Goal: Transaction & Acquisition: Purchase product/service

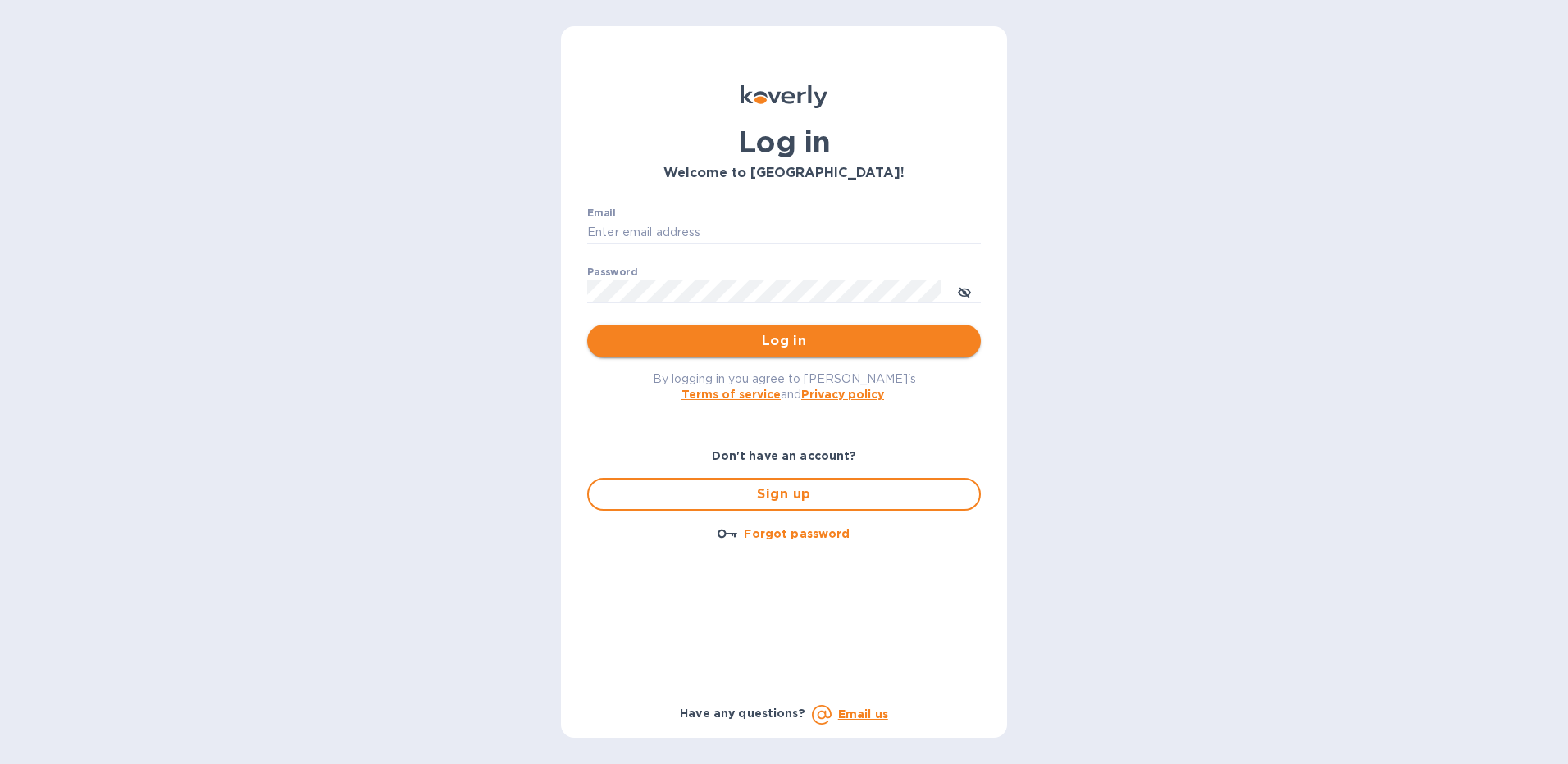
type input "[EMAIL_ADDRESS][DOMAIN_NAME]"
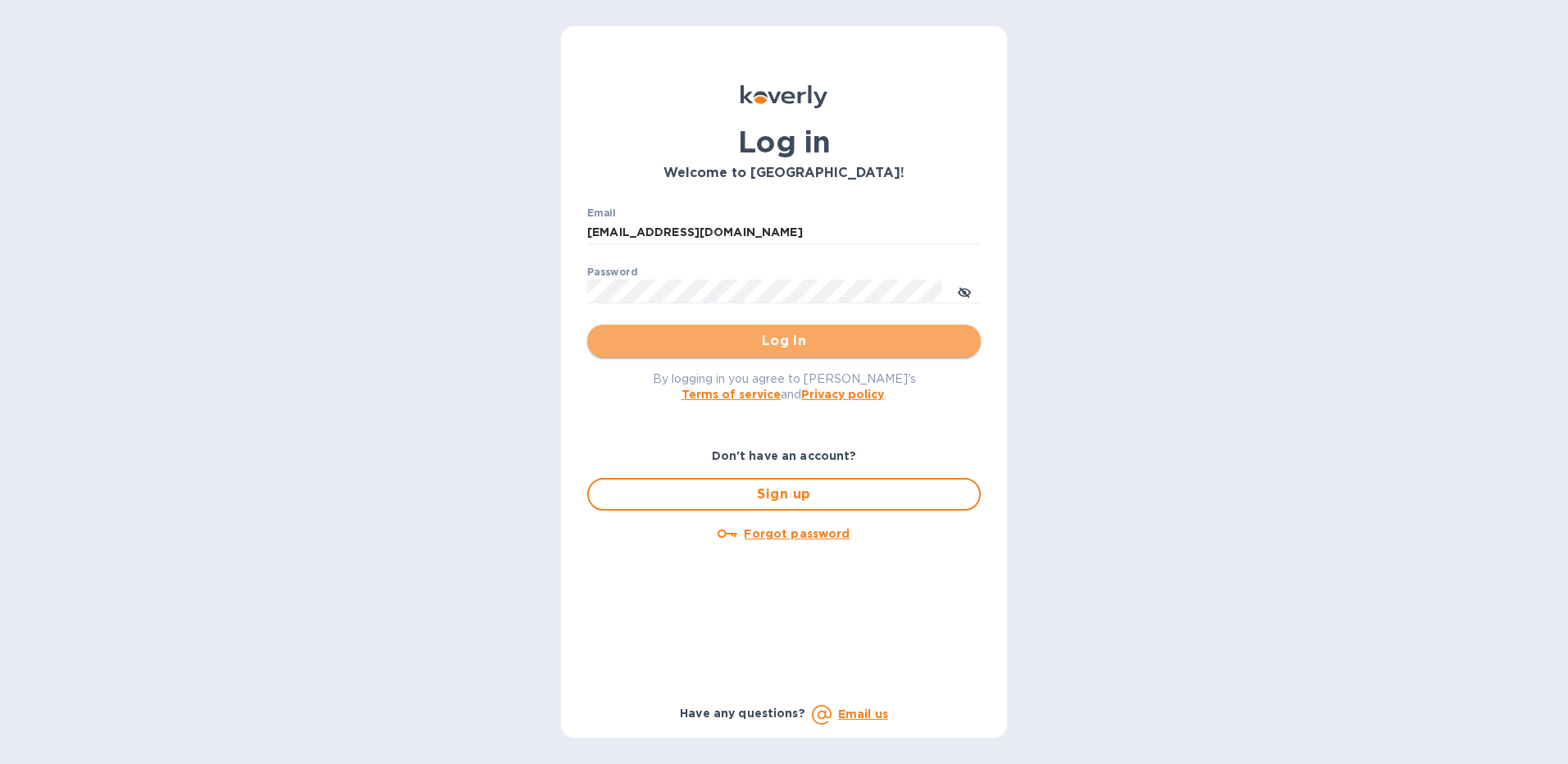
click at [818, 348] on span "Log in" at bounding box center [784, 341] width 368 height 20
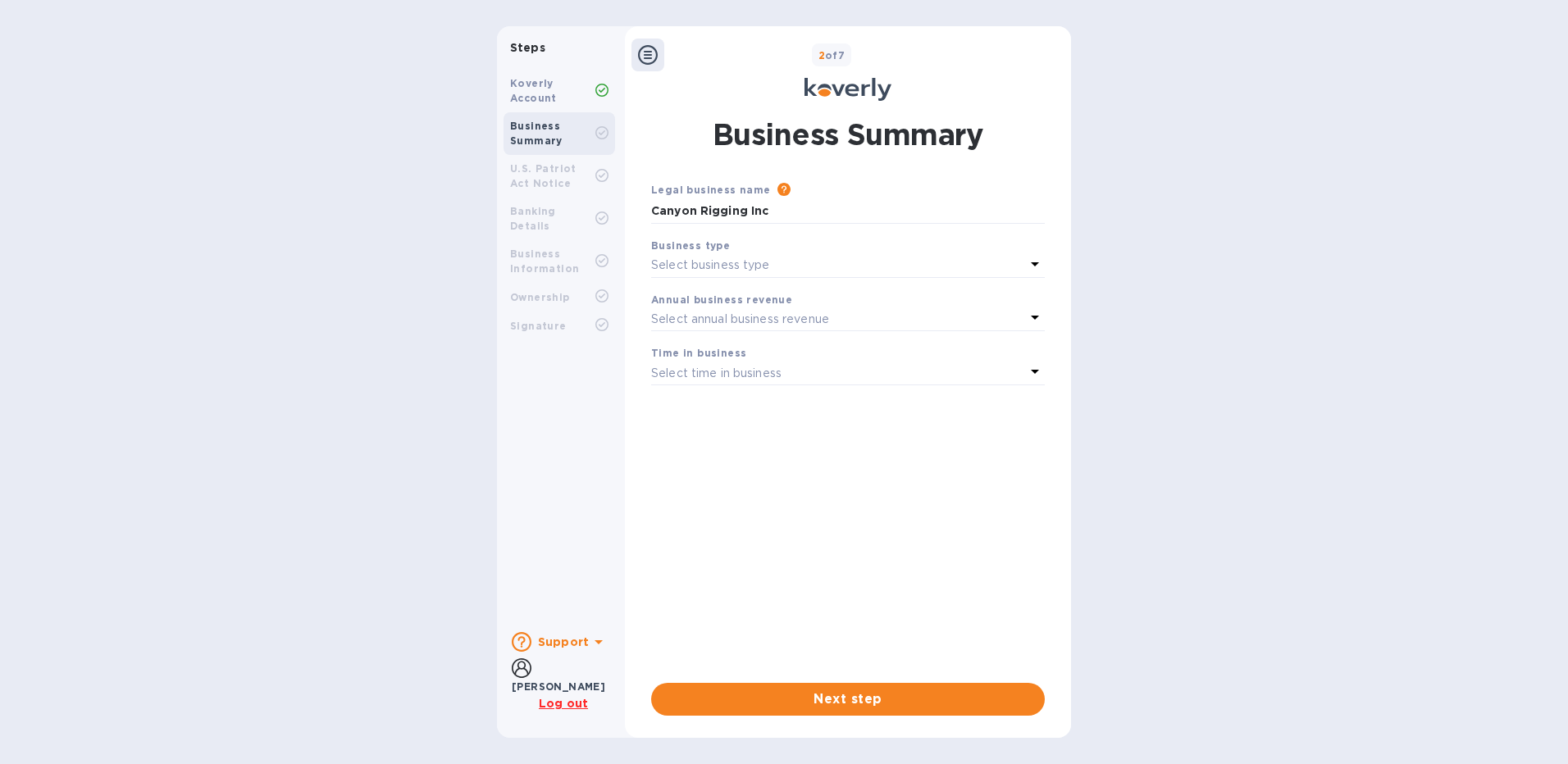
click at [1034, 263] on icon at bounding box center [1035, 264] width 8 height 4
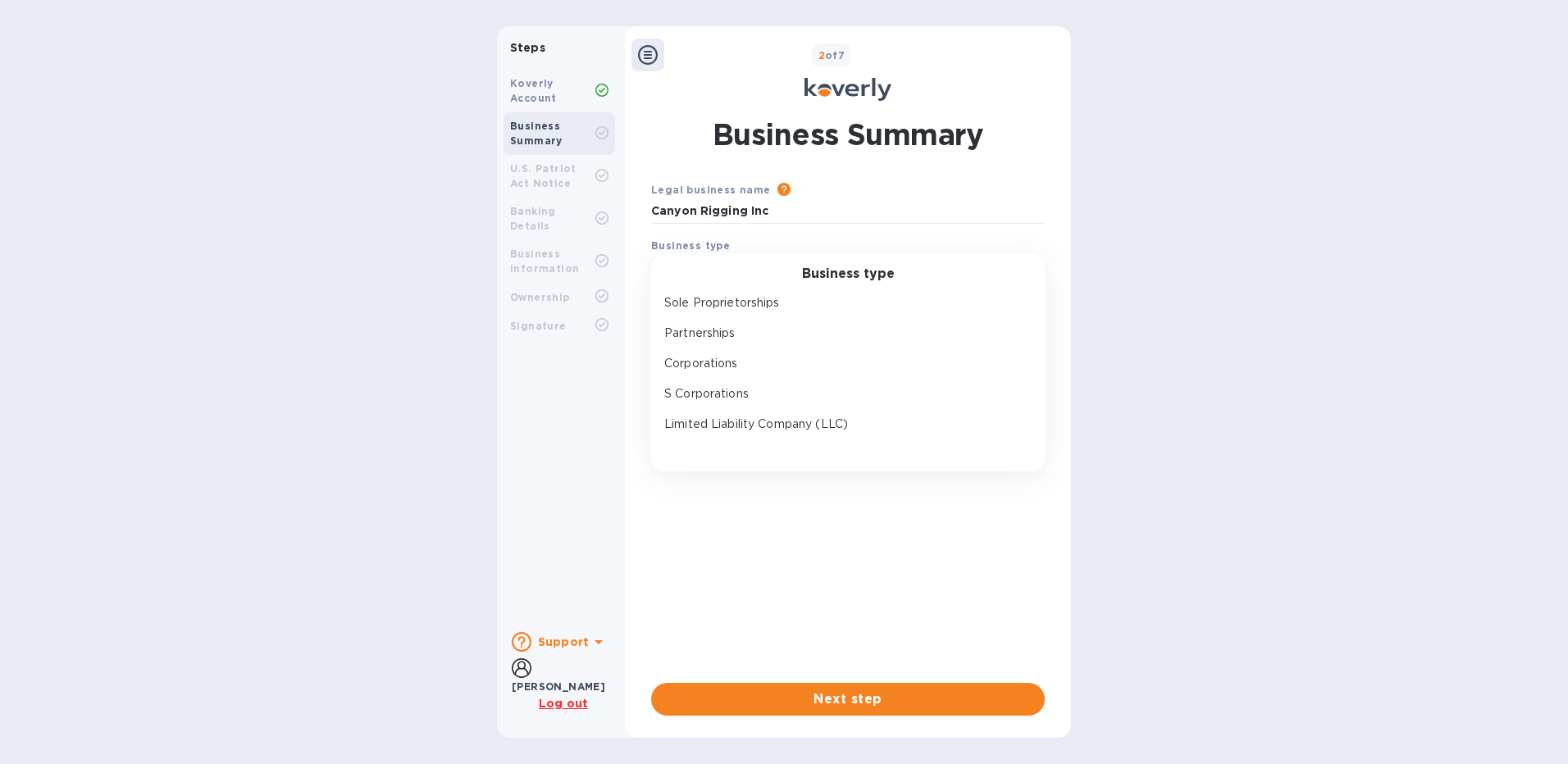
click at [1034, 263] on div "Business type Sole Proprietorships Partnerships Corporations S Corporations Lim…" at bounding box center [848, 363] width 393 height 219
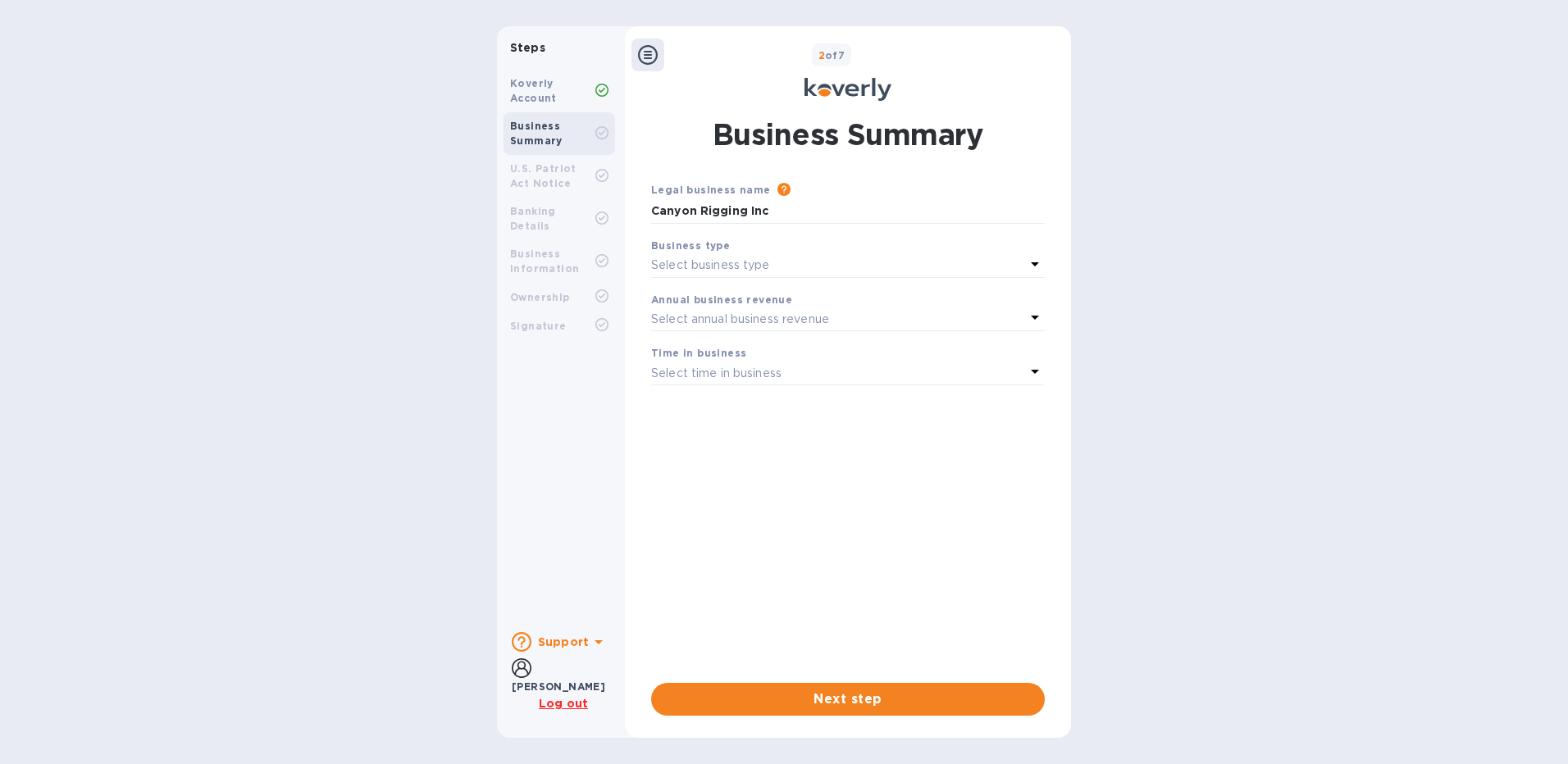
click at [1112, 582] on div "Steps Koverly Account Business Summary U.S. Patriot Act Notice Banking Details …" at bounding box center [784, 382] width 1568 height 711
click at [889, 695] on span "Next step" at bounding box center [847, 700] width 368 height 20
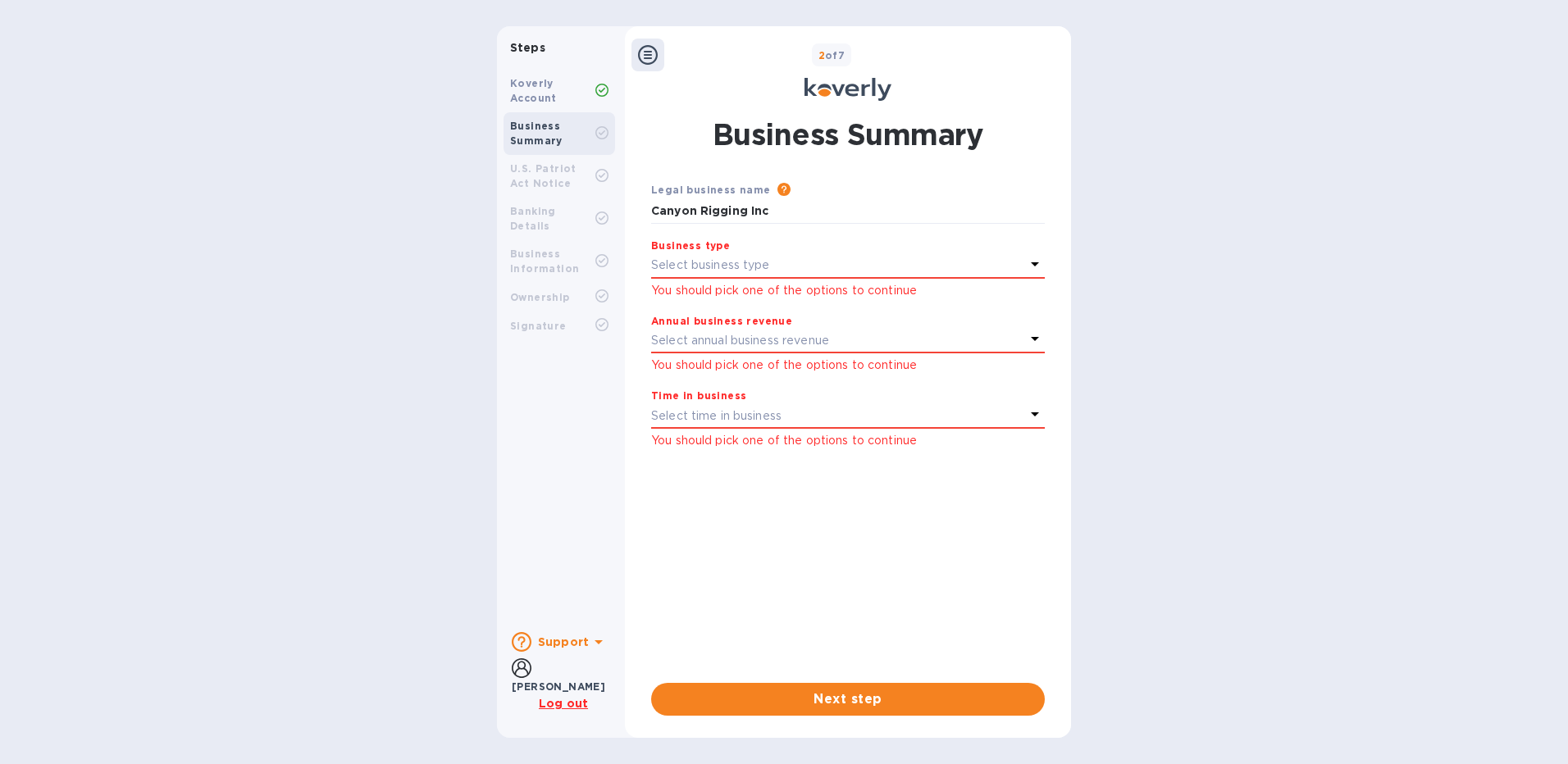
click at [1030, 260] on icon at bounding box center [1035, 264] width 20 height 20
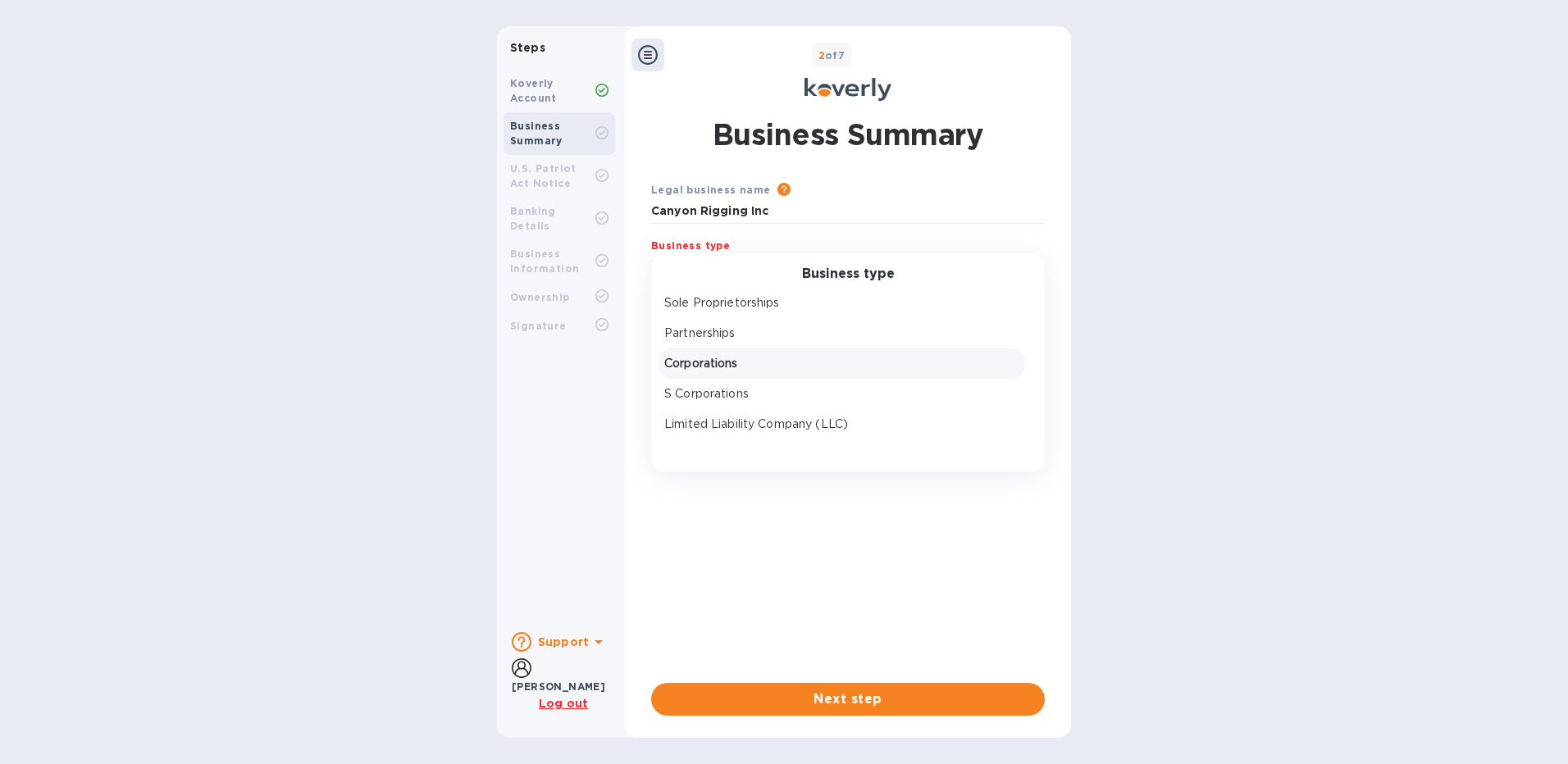
click at [764, 371] on p "Corporations" at bounding box center [841, 363] width 354 height 18
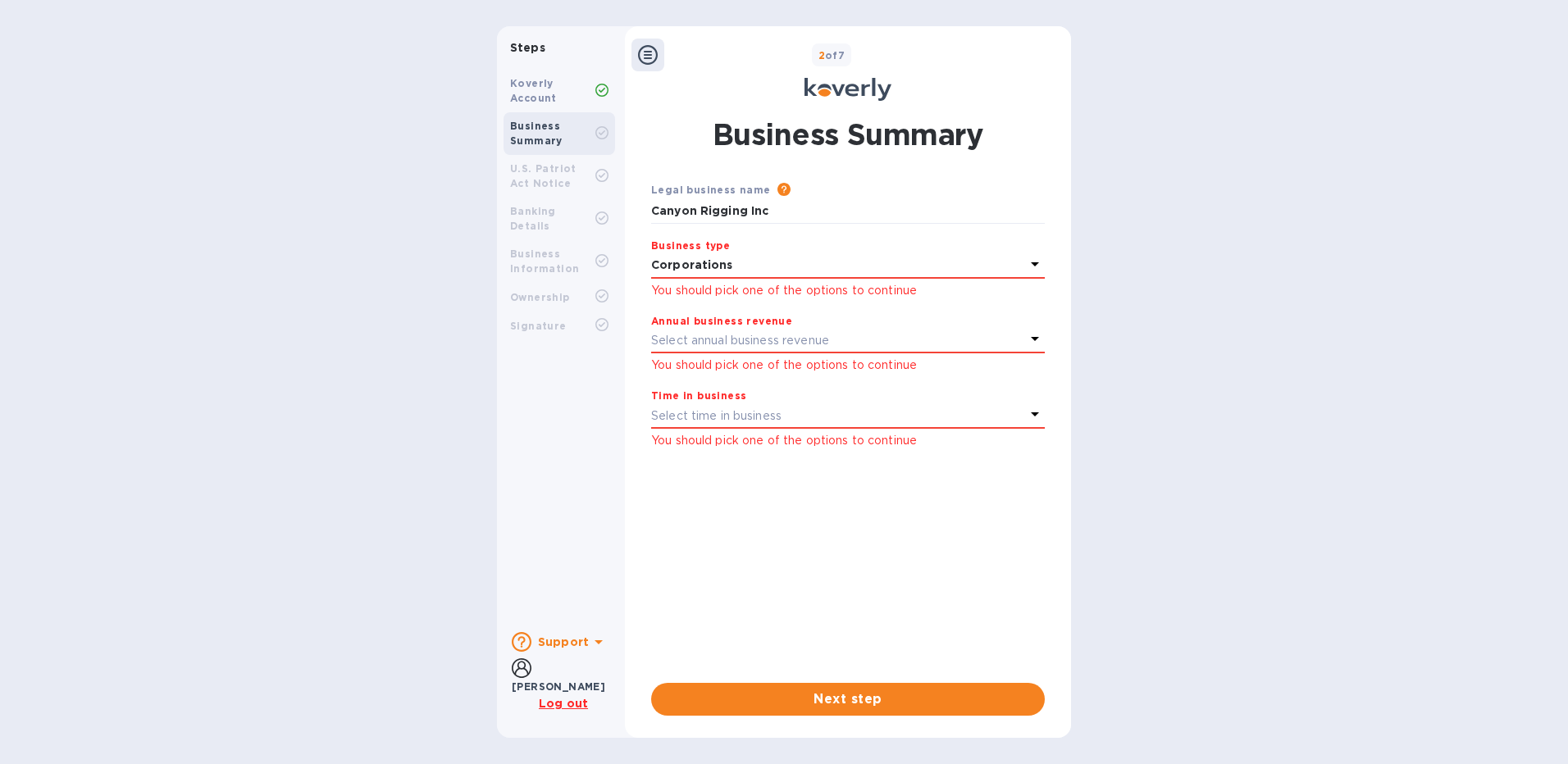
click at [1024, 332] on div "Select annual business revenue" at bounding box center [838, 340] width 374 height 23
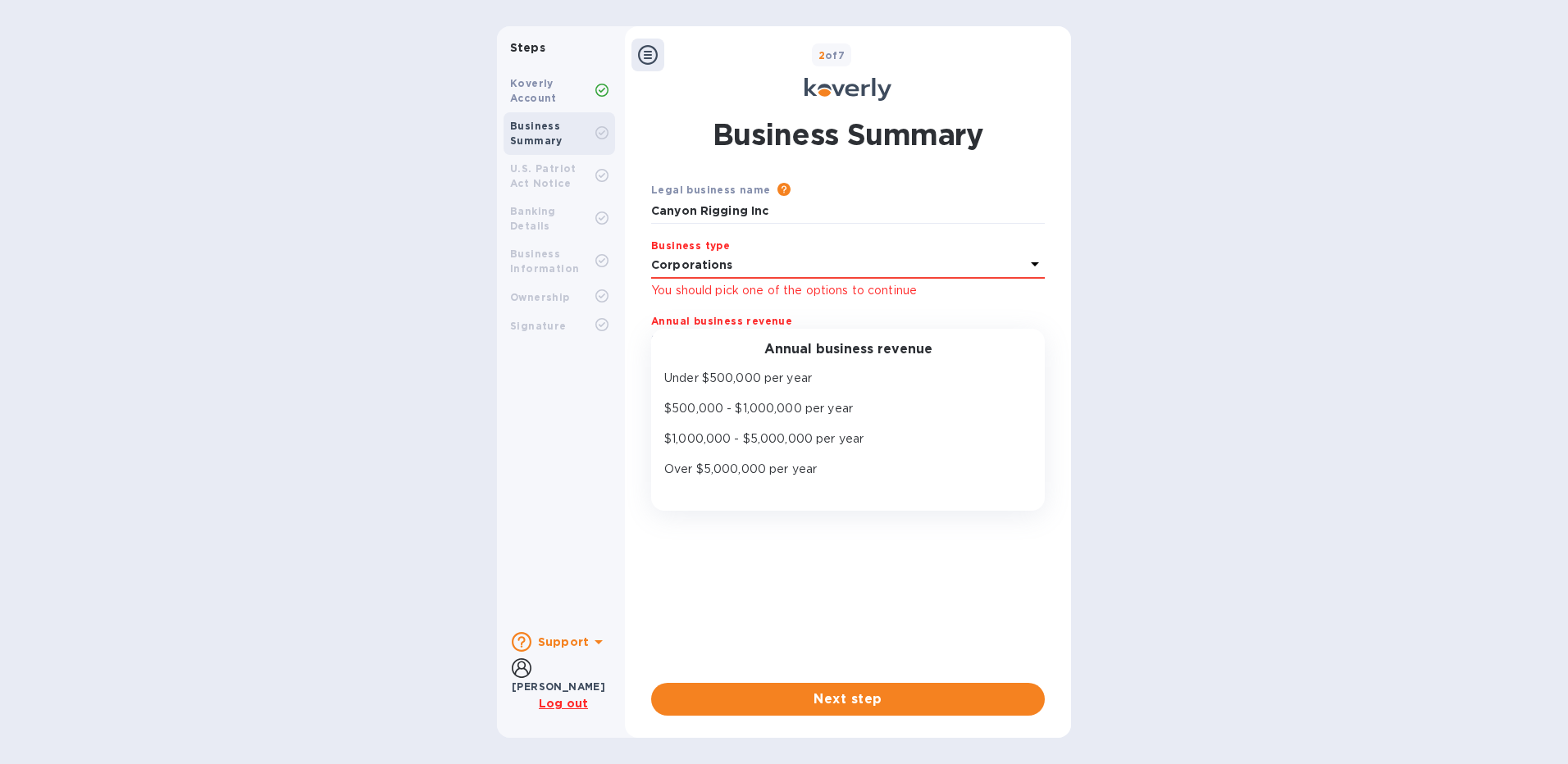
click at [1216, 290] on div "Steps Koverly Account Business Summary U.S. Patriot Act Notice Banking Details …" at bounding box center [784, 382] width 1568 height 711
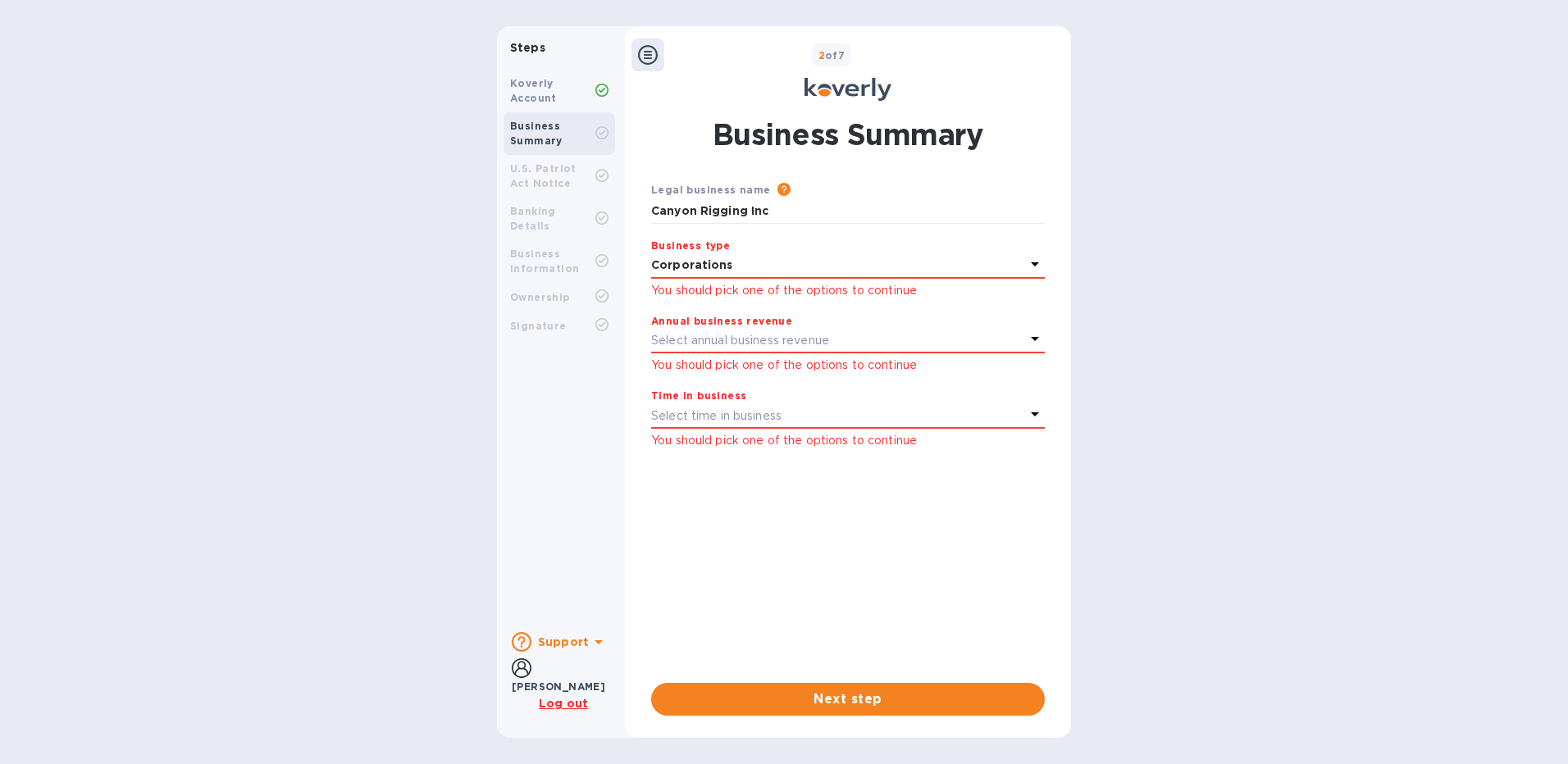
click at [571, 701] on u "Log out" at bounding box center [563, 704] width 49 height 13
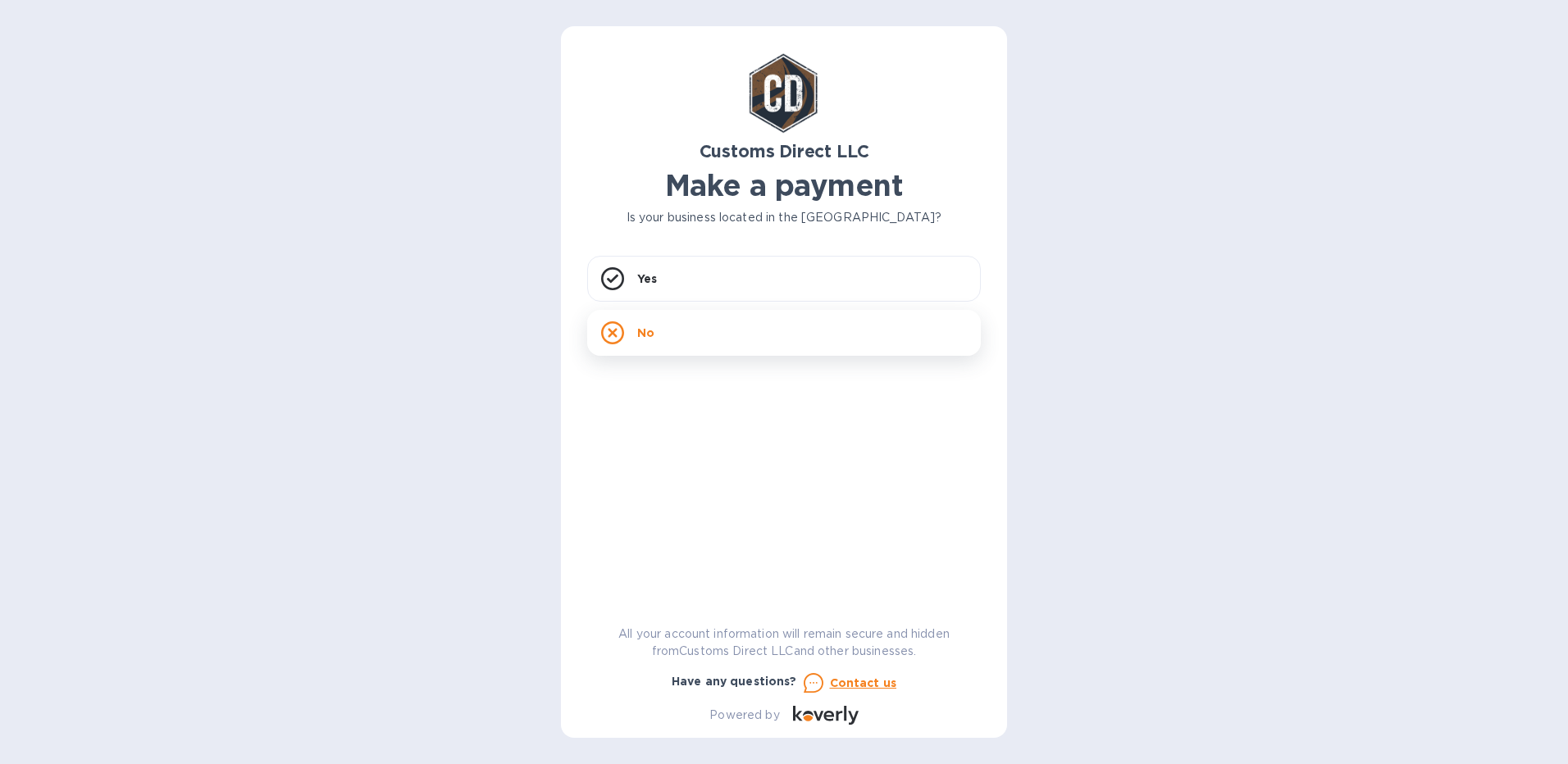
click at [711, 347] on div "No" at bounding box center [784, 332] width 393 height 46
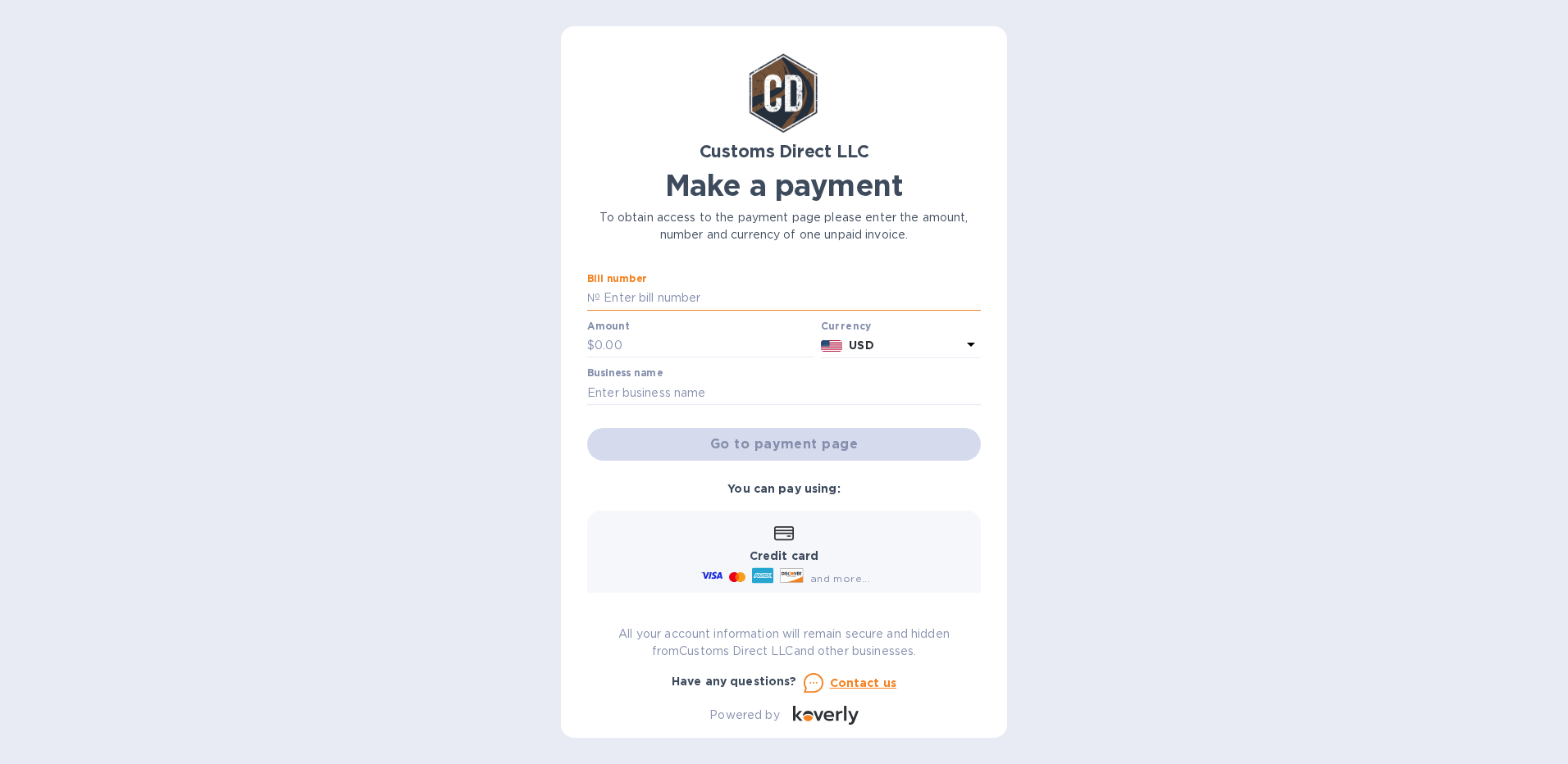
click at [717, 300] on input "text" at bounding box center [790, 298] width 381 height 24
click at [666, 300] on input "text" at bounding box center [790, 298] width 381 height 24
type input "B00056950"
click at [634, 350] on input "text" at bounding box center [704, 346] width 220 height 24
type input "130.0"
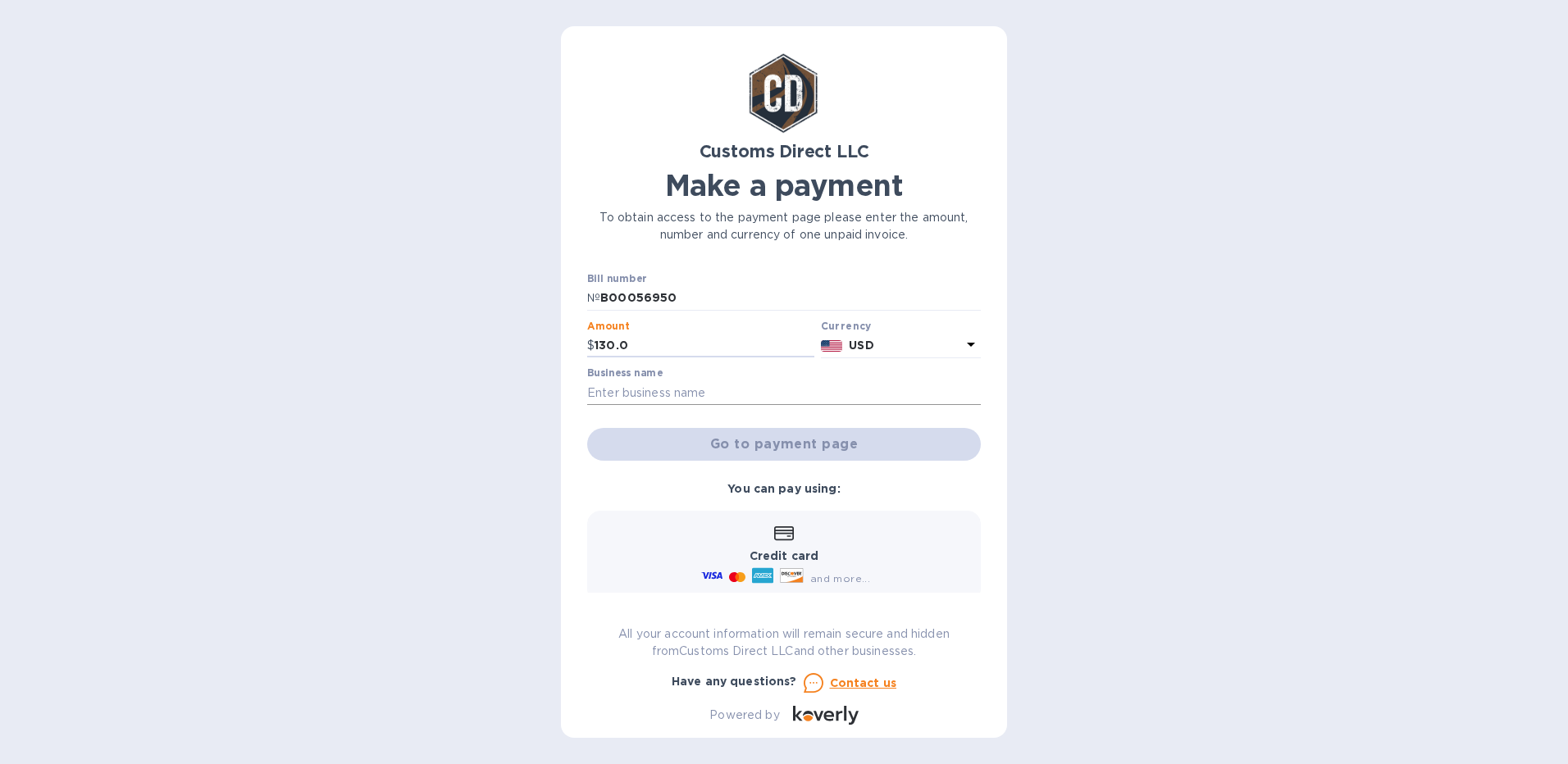
click at [630, 398] on input "text" at bounding box center [784, 392] width 393 height 24
type input "Canyon Rigging"
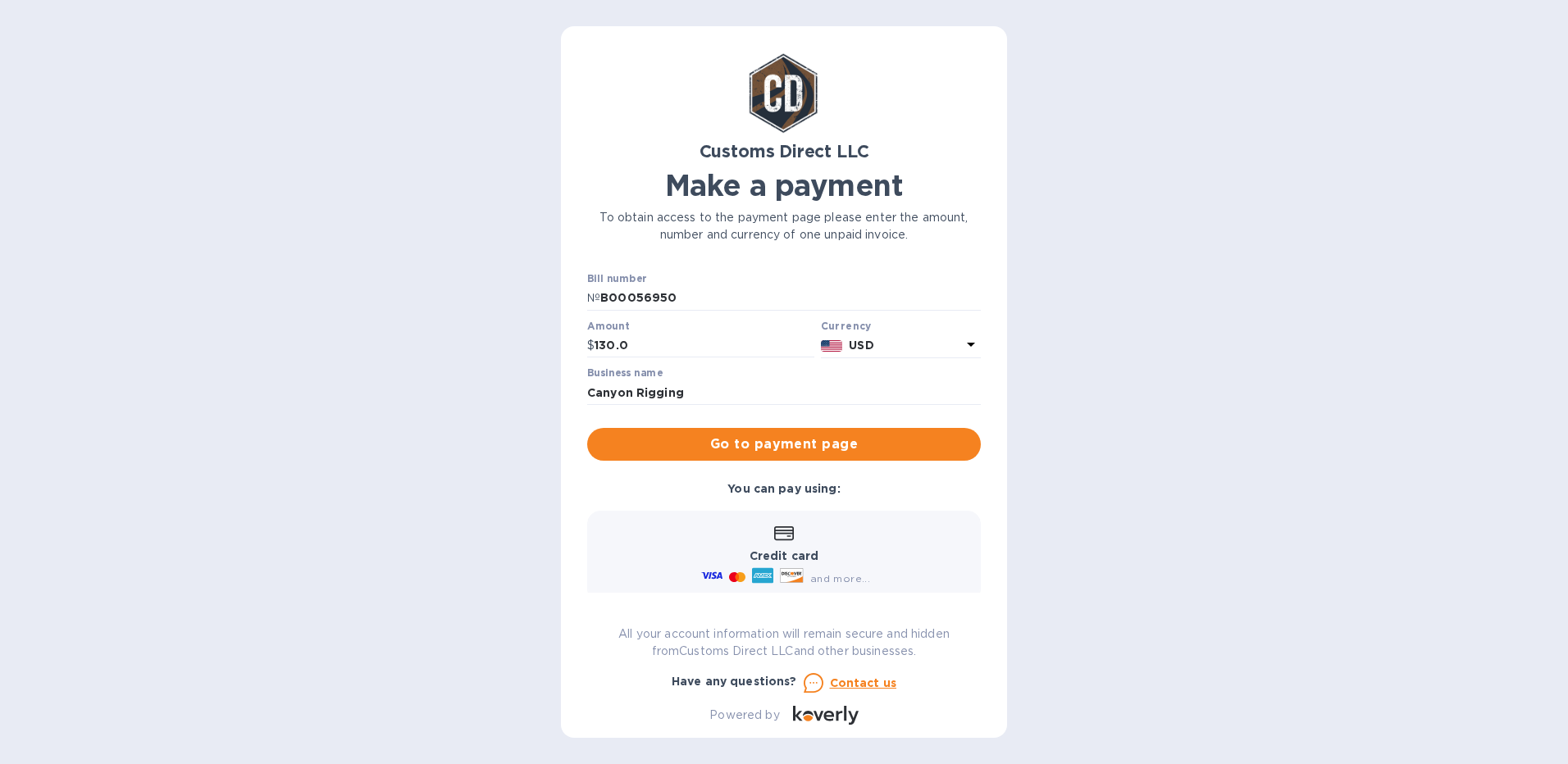
click at [1340, 387] on div "Customs Direct LLC Make a payment To obtain access to the payment page please e…" at bounding box center [784, 382] width 1568 height 764
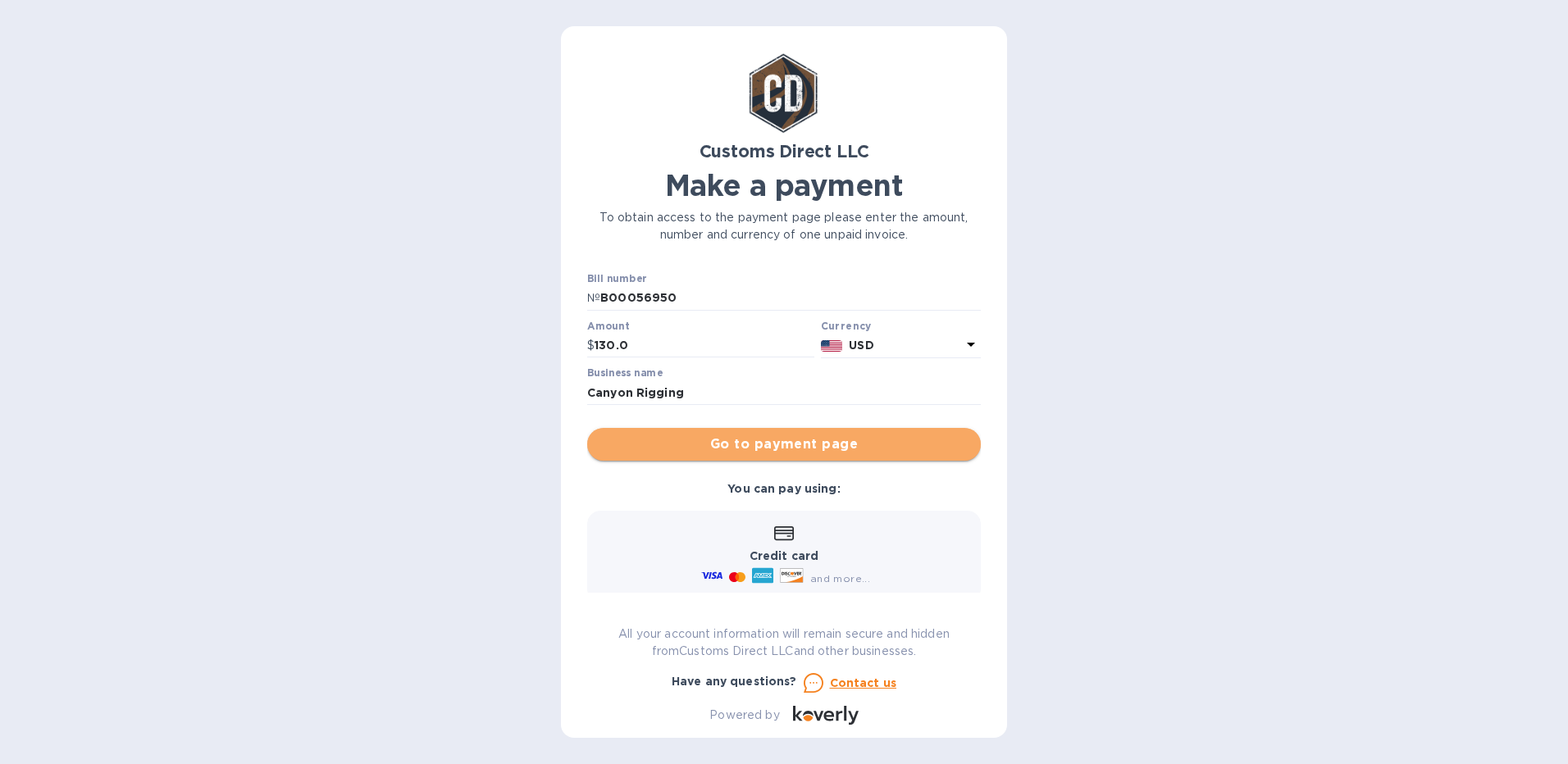
click at [883, 444] on span "Go to payment page" at bounding box center [784, 444] width 368 height 20
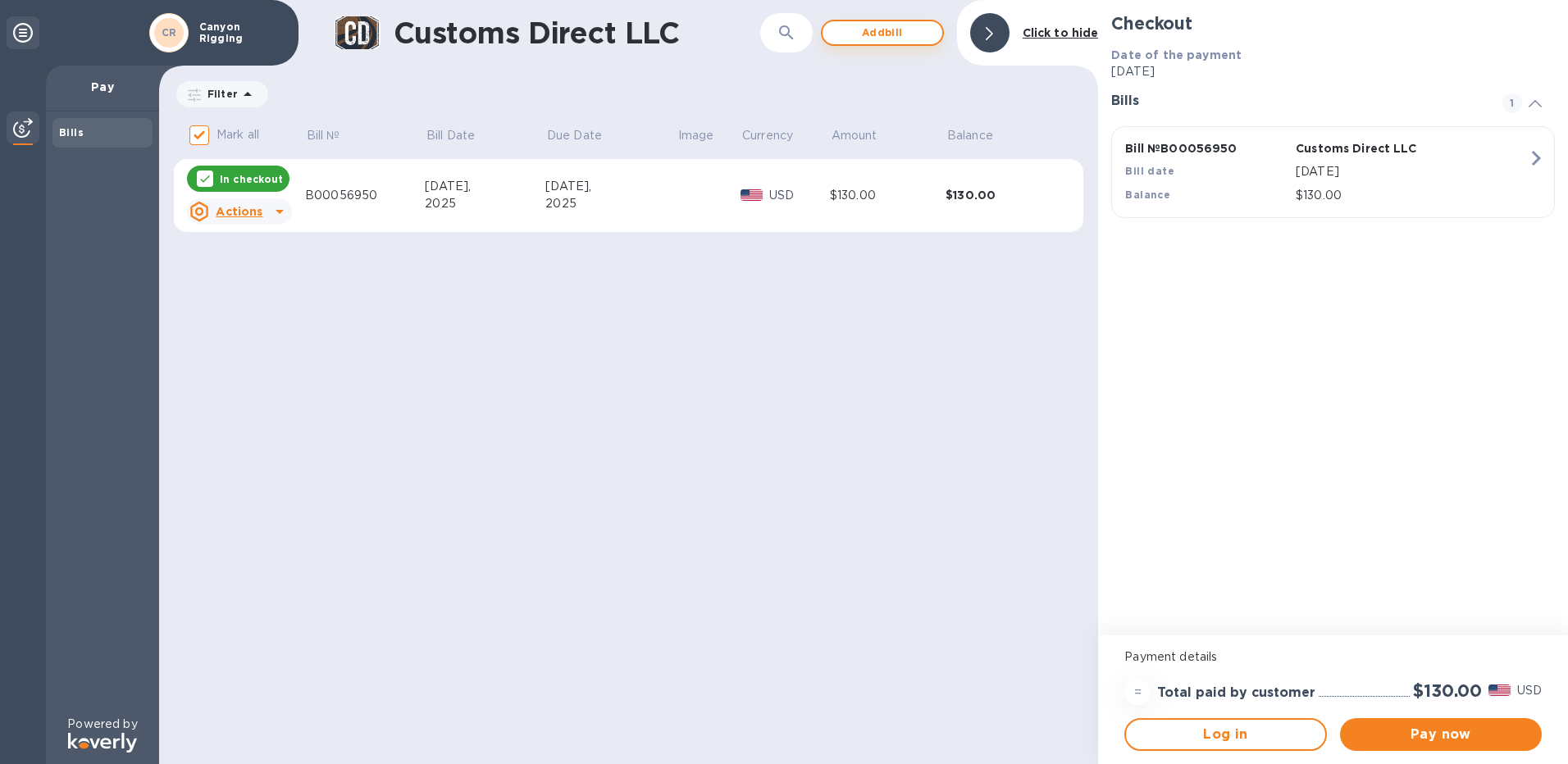
click at [898, 39] on span "Add bill" at bounding box center [882, 33] width 94 height 20
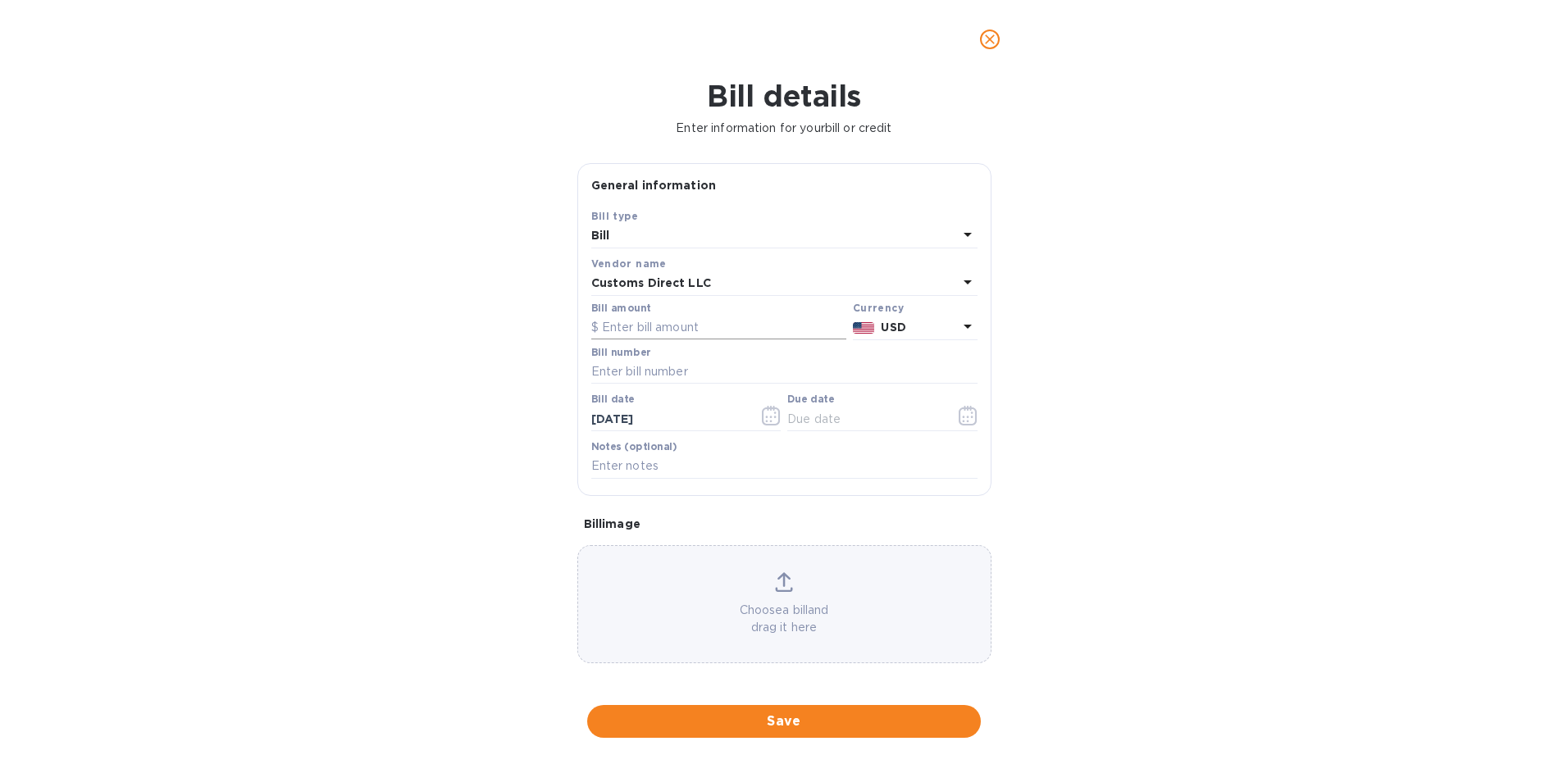
click at [668, 324] on input "text" at bounding box center [718, 327] width 255 height 24
drag, startPoint x: 676, startPoint y: 328, endPoint x: 591, endPoint y: 329, distance: 85.0
click at [591, 329] on div "$ 00055,156" at bounding box center [718, 327] width 255 height 24
type input "85"
click at [669, 377] on input "text" at bounding box center [784, 372] width 386 height 24
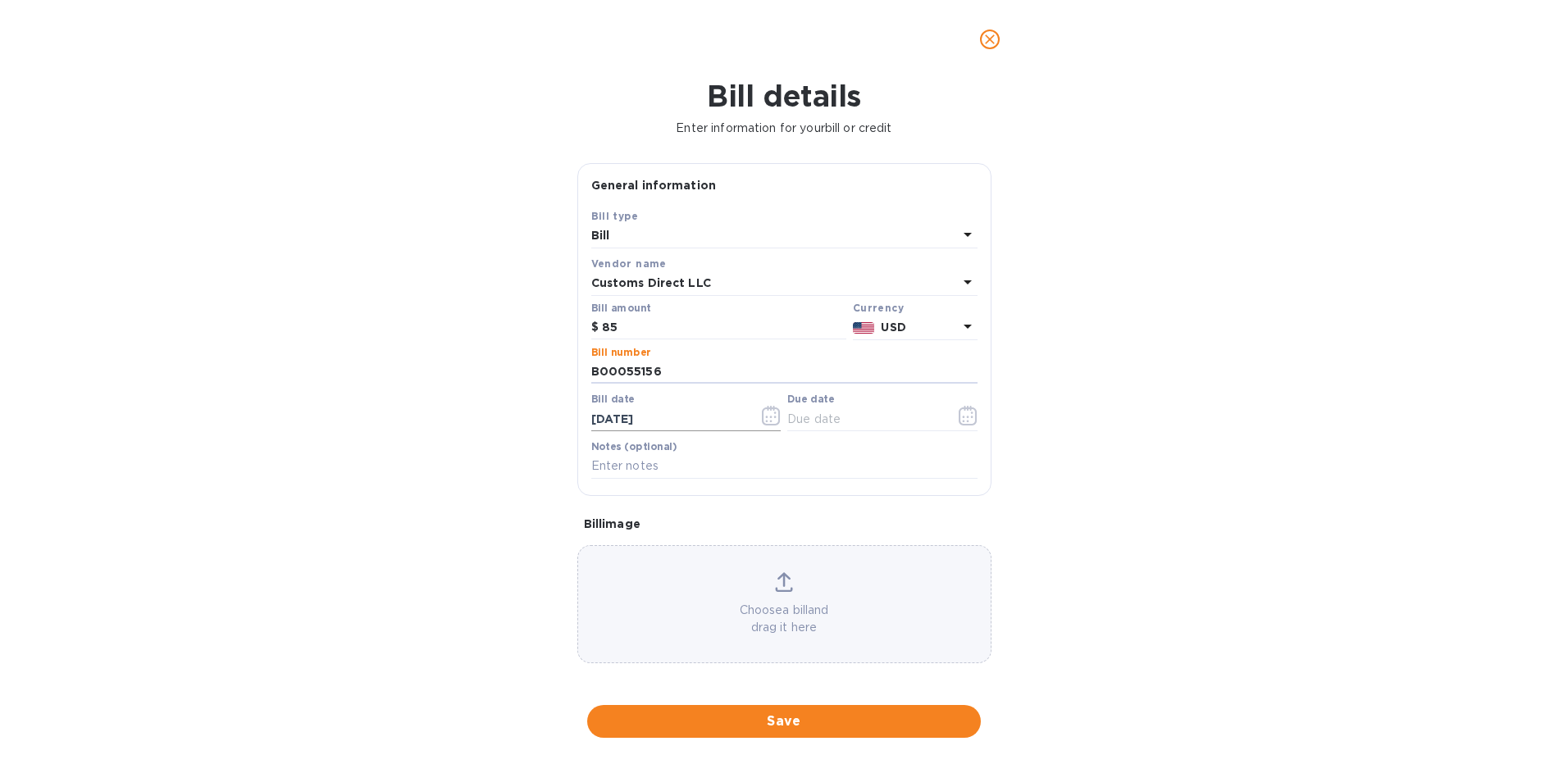
type input "B00055156"
click at [601, 419] on input "10/06/2025" at bounding box center [668, 418] width 155 height 24
drag, startPoint x: 670, startPoint y: 426, endPoint x: 568, endPoint y: 418, distance: 102.3
click at [569, 418] on div "General information Save Bill type Bill Vendor name Customs Direct LLC Bill amo…" at bounding box center [784, 421] width 430 height 515
type input "08/25/2025"
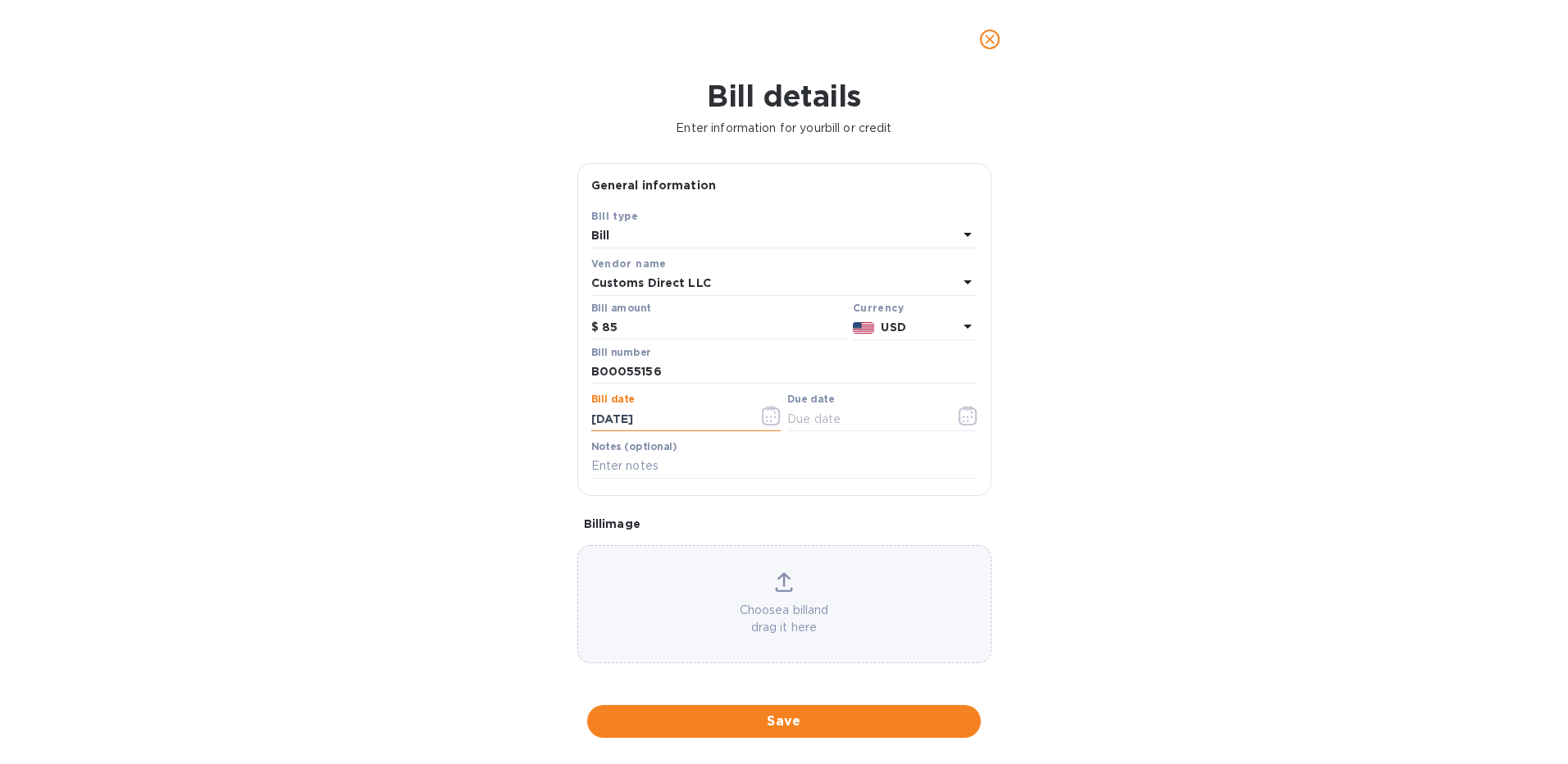
click at [1229, 412] on div "Bill details Enter information for your bill or credit General information Save…" at bounding box center [784, 421] width 1568 height 685
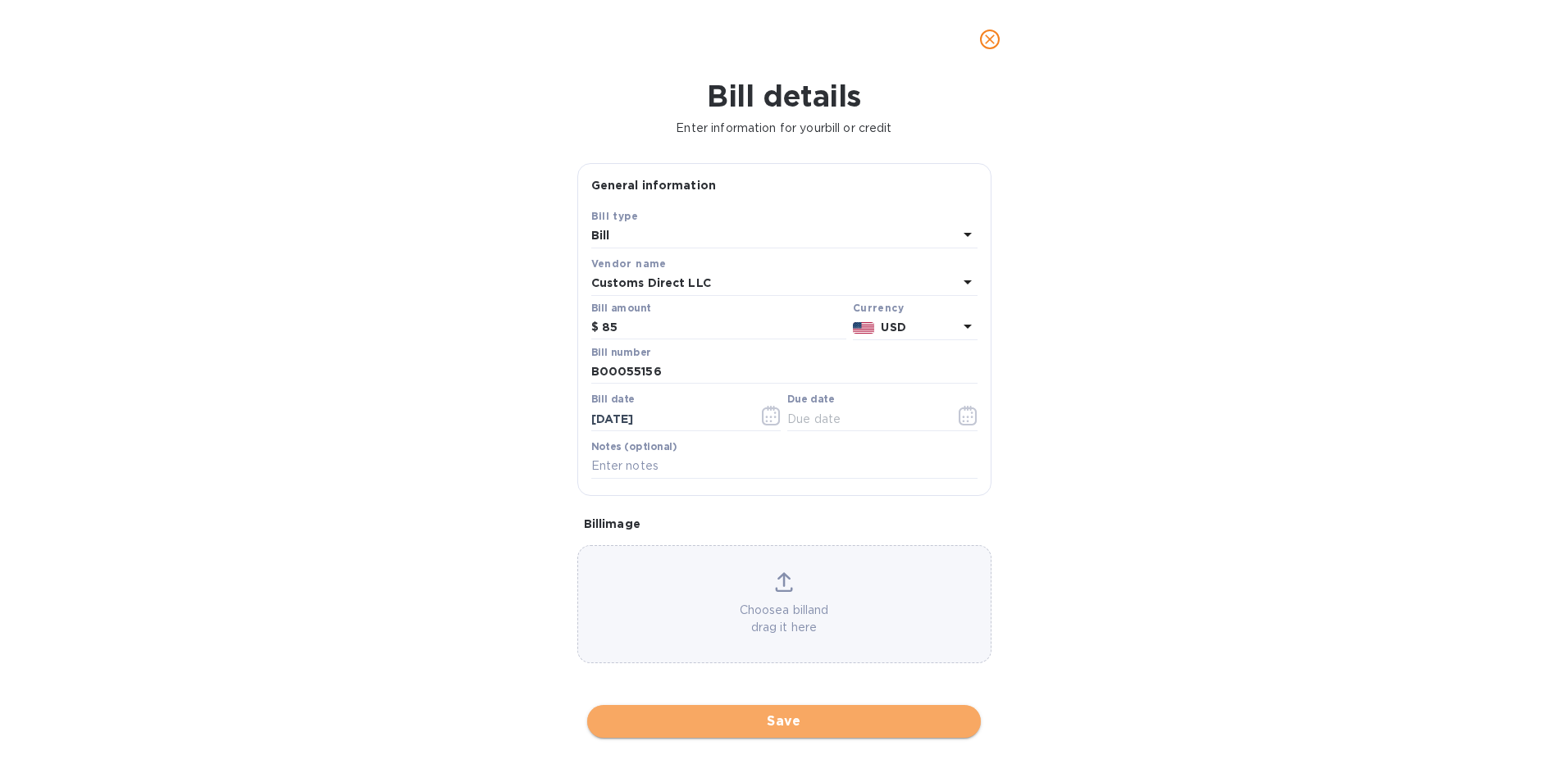
click at [801, 724] on span "Save" at bounding box center [784, 721] width 368 height 20
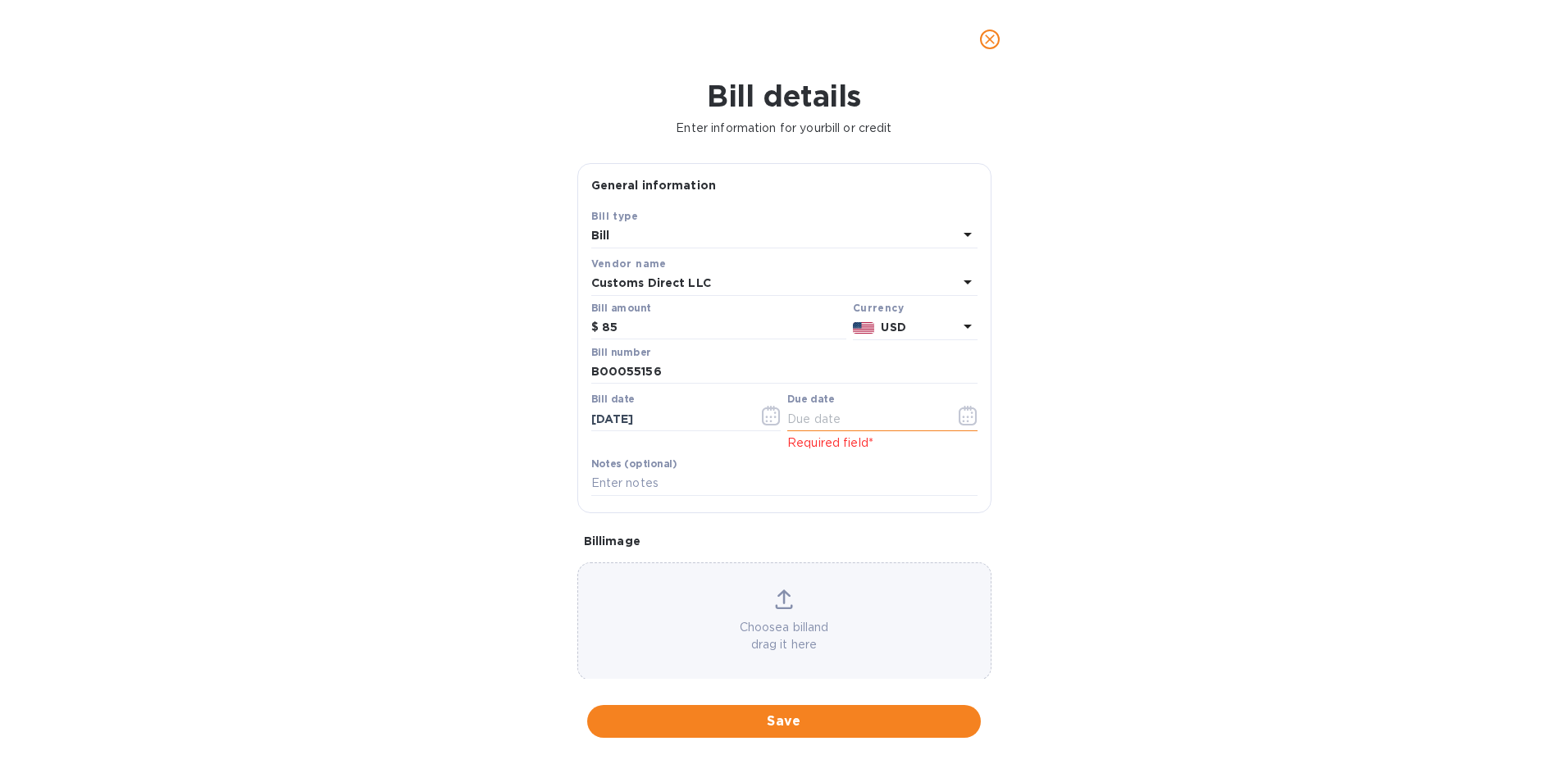
click at [794, 416] on input "text" at bounding box center [864, 418] width 155 height 24
type input "08/25/2025"
drag, startPoint x: 1318, startPoint y: 346, endPoint x: 1041, endPoint y: 438, distance: 291.9
click at [1315, 352] on div "Bill details Enter information for your bill or credit General information Save…" at bounding box center [784, 421] width 1568 height 685
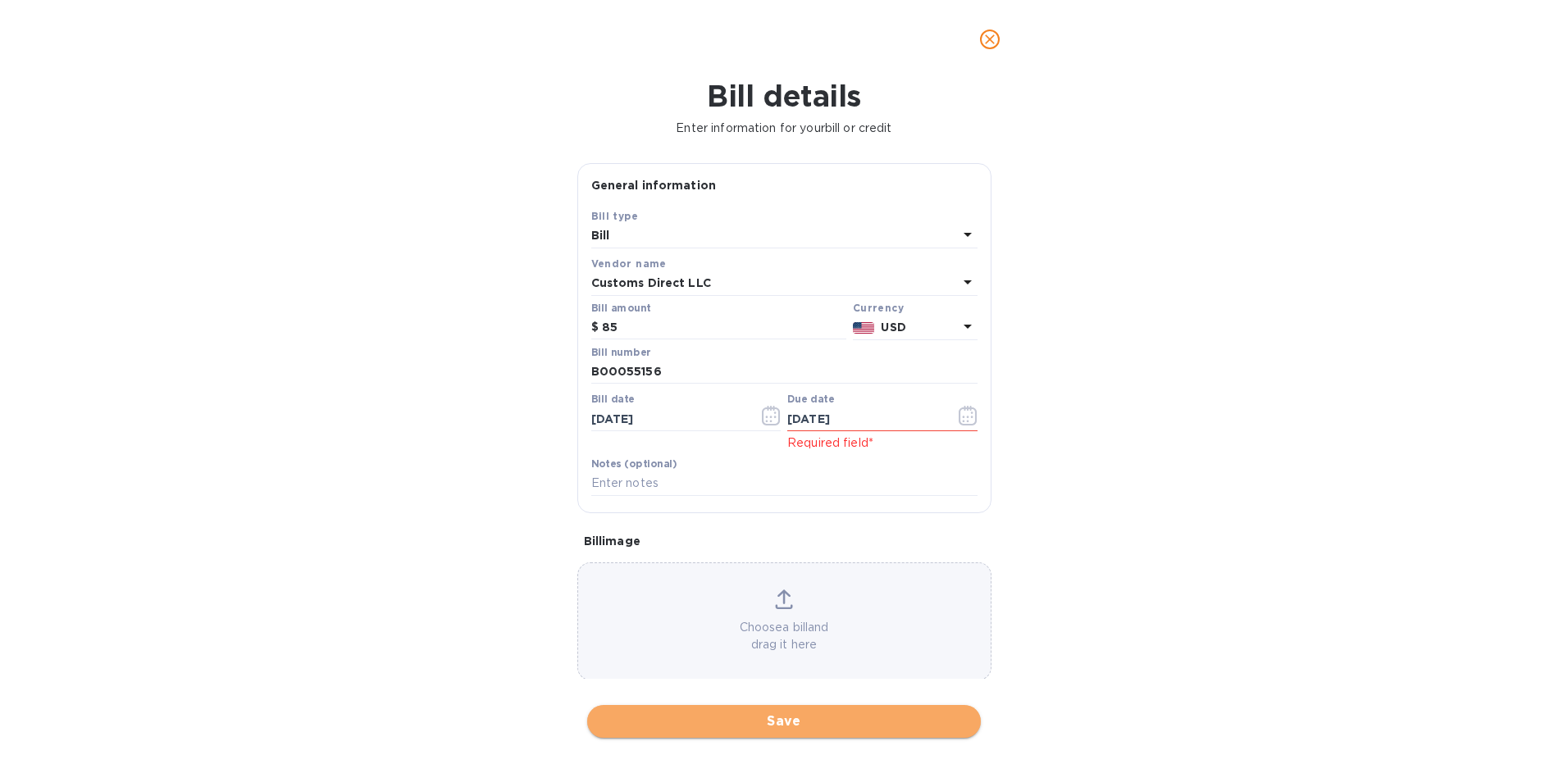
click at [773, 725] on span "Save" at bounding box center [784, 721] width 368 height 20
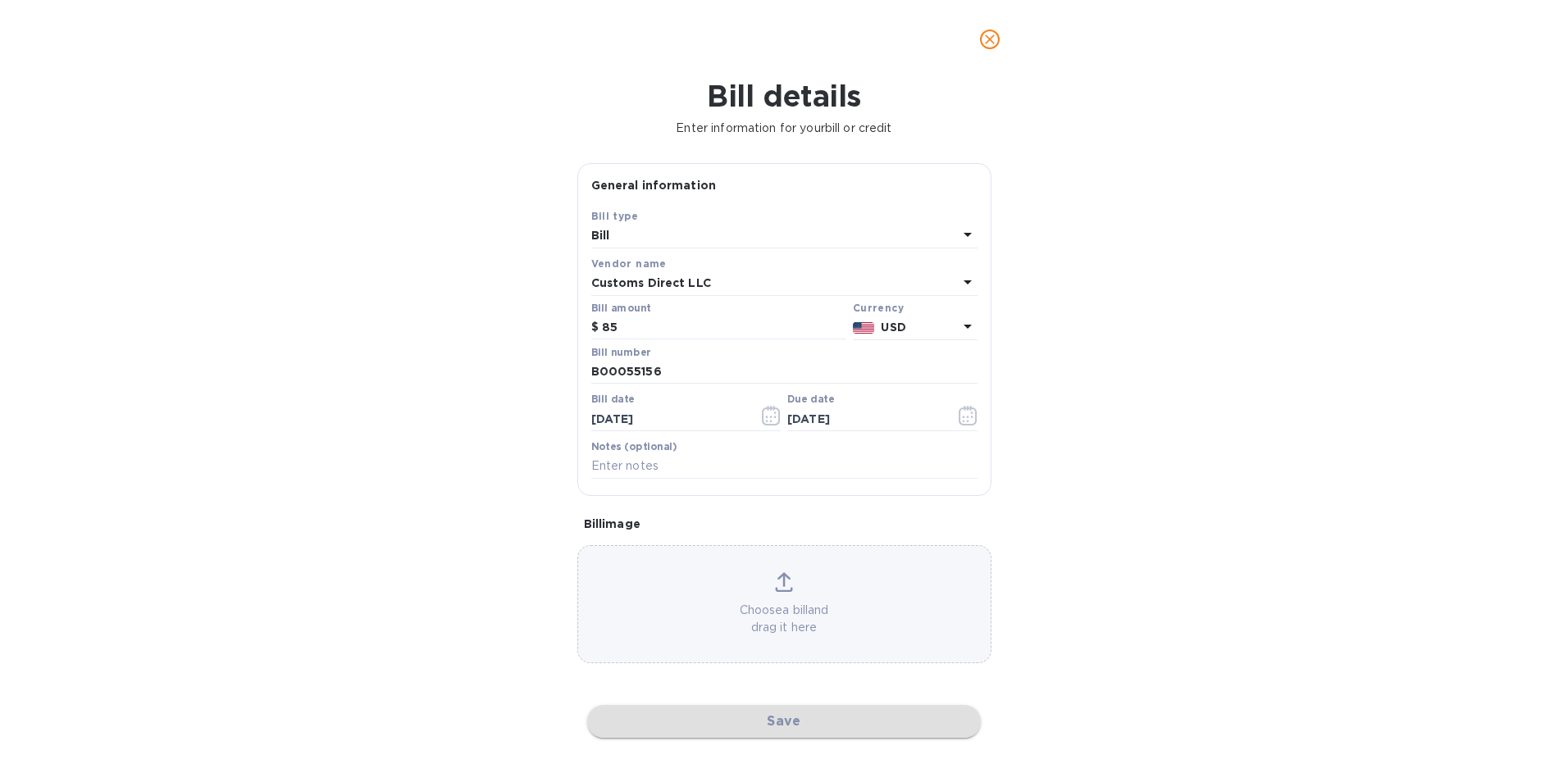
checkbox input "false"
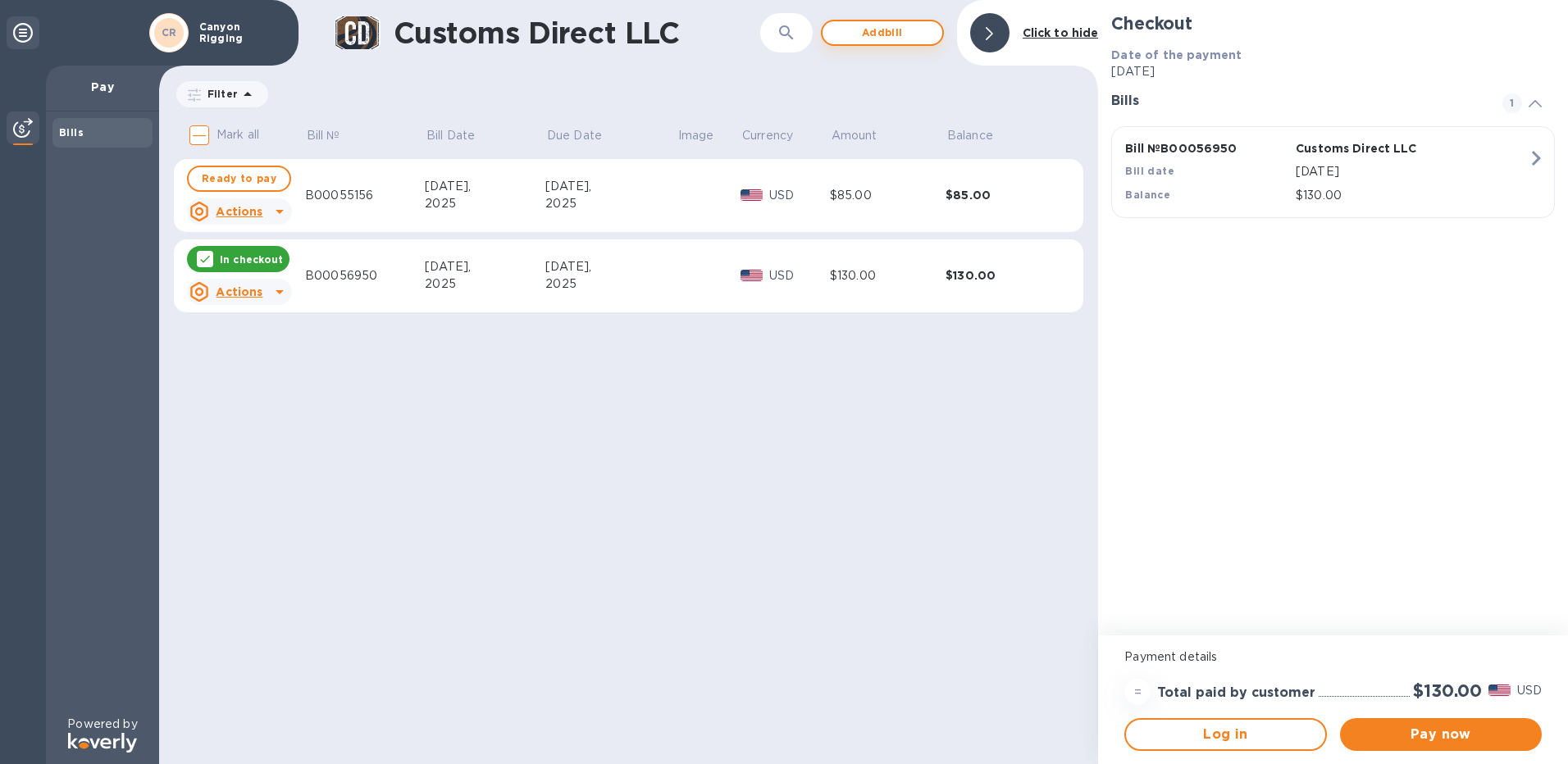
click at [884, 34] on span "Add bill" at bounding box center [882, 33] width 94 height 20
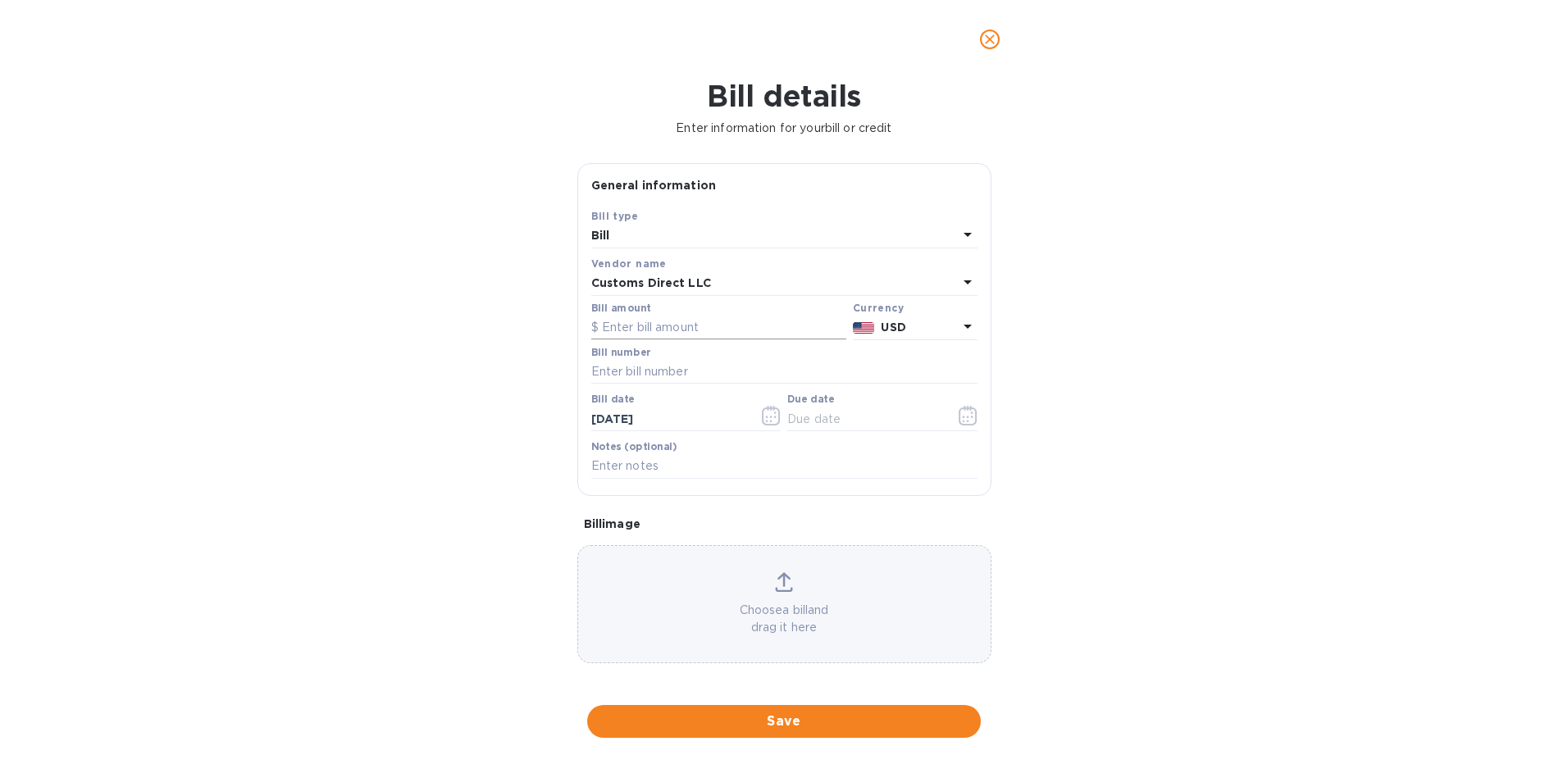
click at [661, 326] on input "text" at bounding box center [718, 327] width 255 height 24
type input "130.0"
click at [692, 378] on input "text" at bounding box center [784, 372] width 386 height 24
click at [643, 330] on input "130.0" at bounding box center [724, 327] width 244 height 24
drag, startPoint x: 666, startPoint y: 375, endPoint x: 1492, endPoint y: 474, distance: 831.9
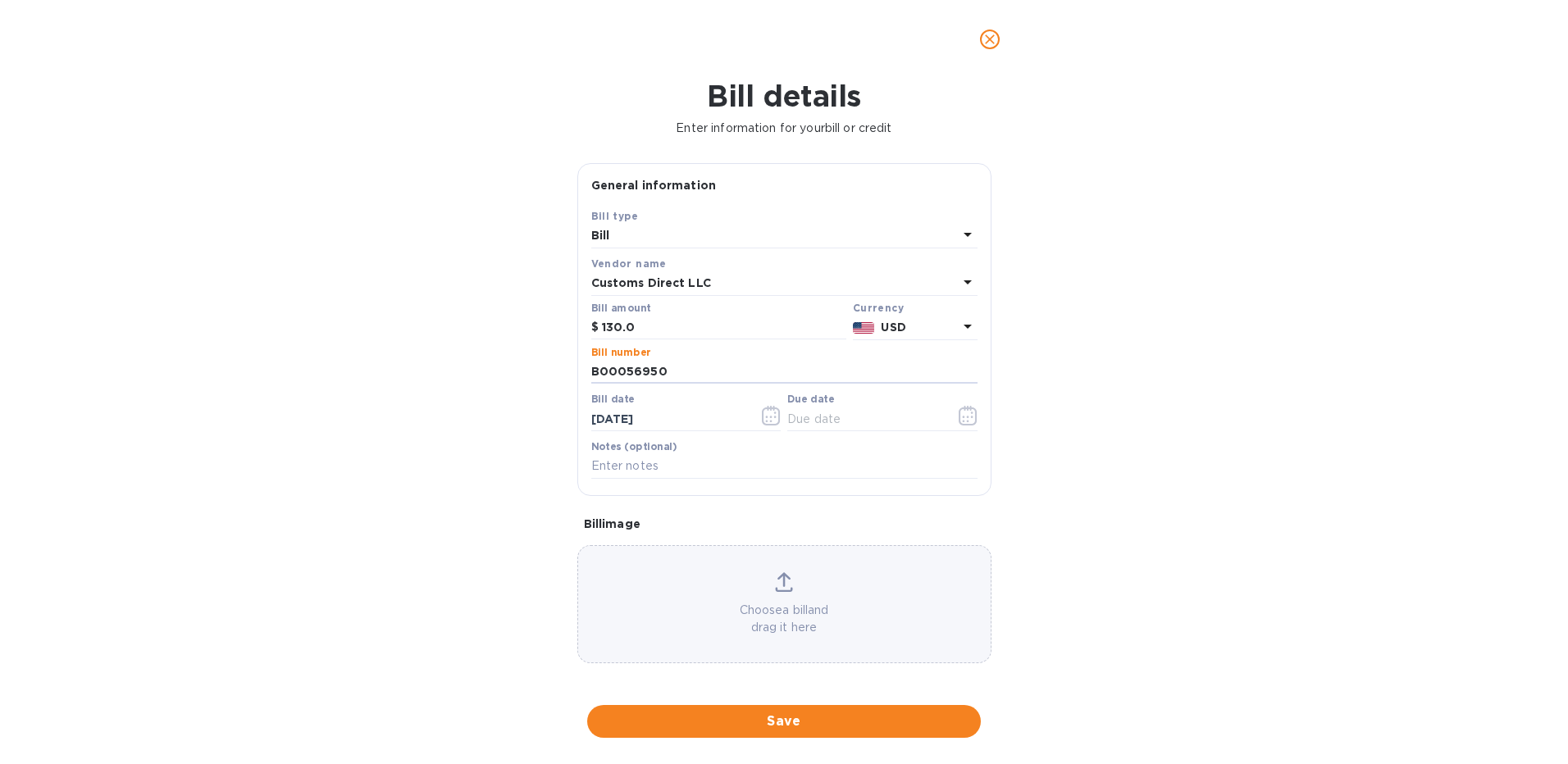
click at [585, 384] on div "Save Bill type Bill Vendor name Customs Direct LLC Bill amount $ 130.0 Currency…" at bounding box center [784, 351] width 413 height 288
type input "B00053072"
drag, startPoint x: 672, startPoint y: 419, endPoint x: 556, endPoint y: 433, distance: 116.8
click at [556, 433] on div "Bill details Enter information for your bill or credit General information Save…" at bounding box center [784, 421] width 1568 height 685
type input "06/27/2025"
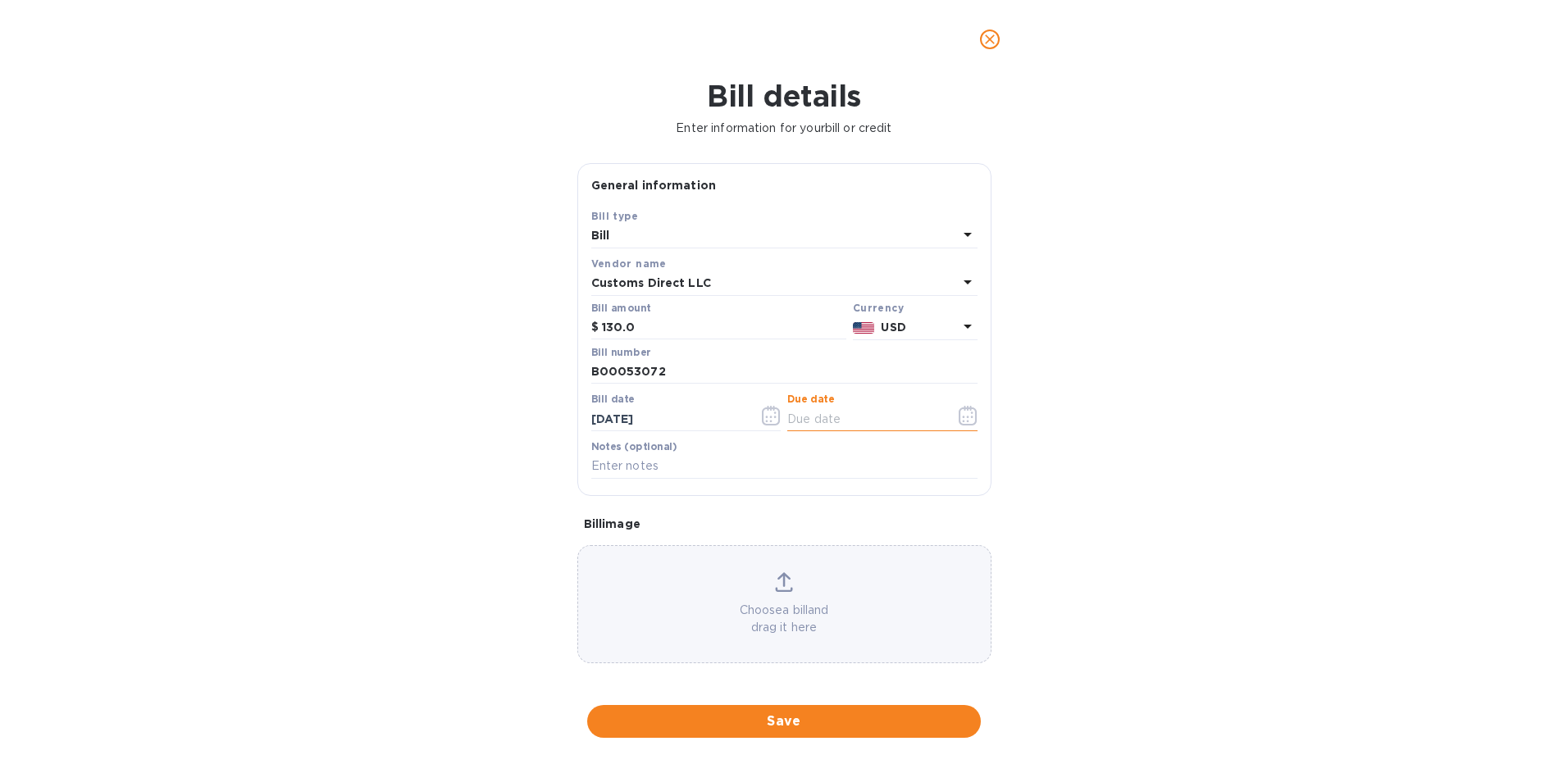
click at [845, 416] on input "text" at bounding box center [864, 418] width 155 height 24
type input "06/27/2025"
click at [1281, 407] on div "Bill details Enter information for your bill or credit General information Save…" at bounding box center [784, 421] width 1568 height 685
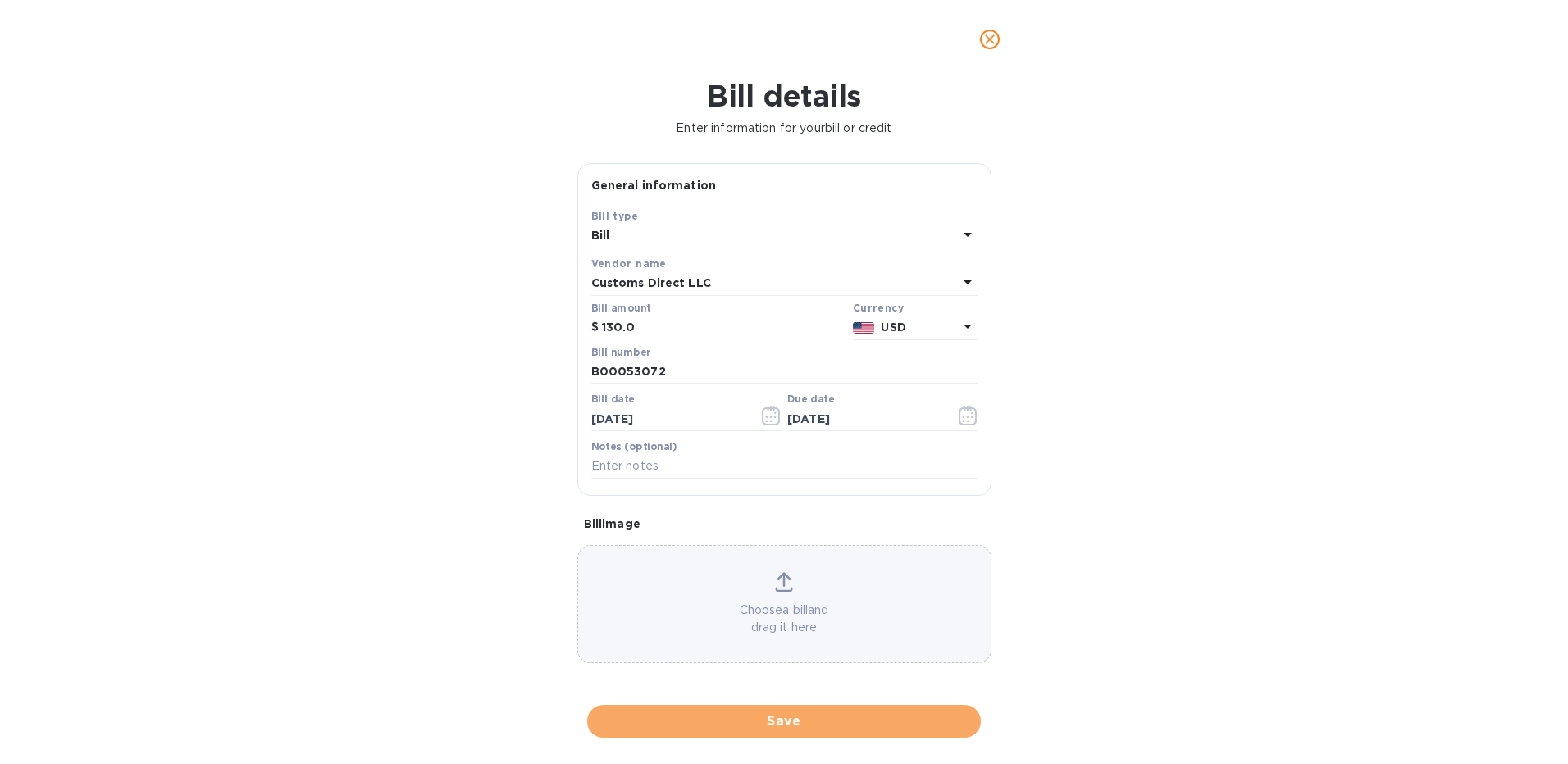
click at [775, 727] on span "Save" at bounding box center [784, 721] width 368 height 20
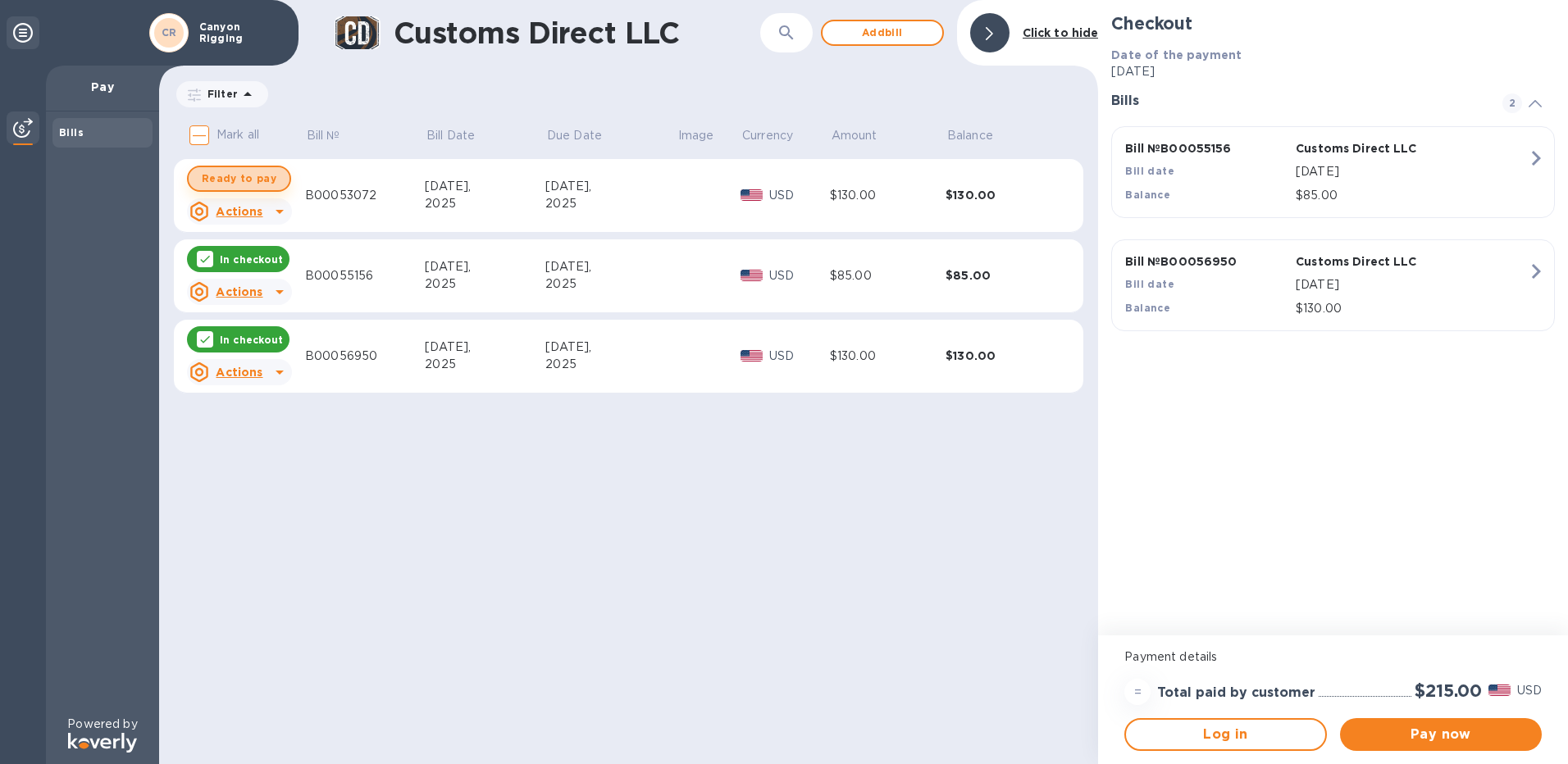
click at [249, 179] on span "Ready to pay" at bounding box center [239, 179] width 75 height 20
checkbox input "true"
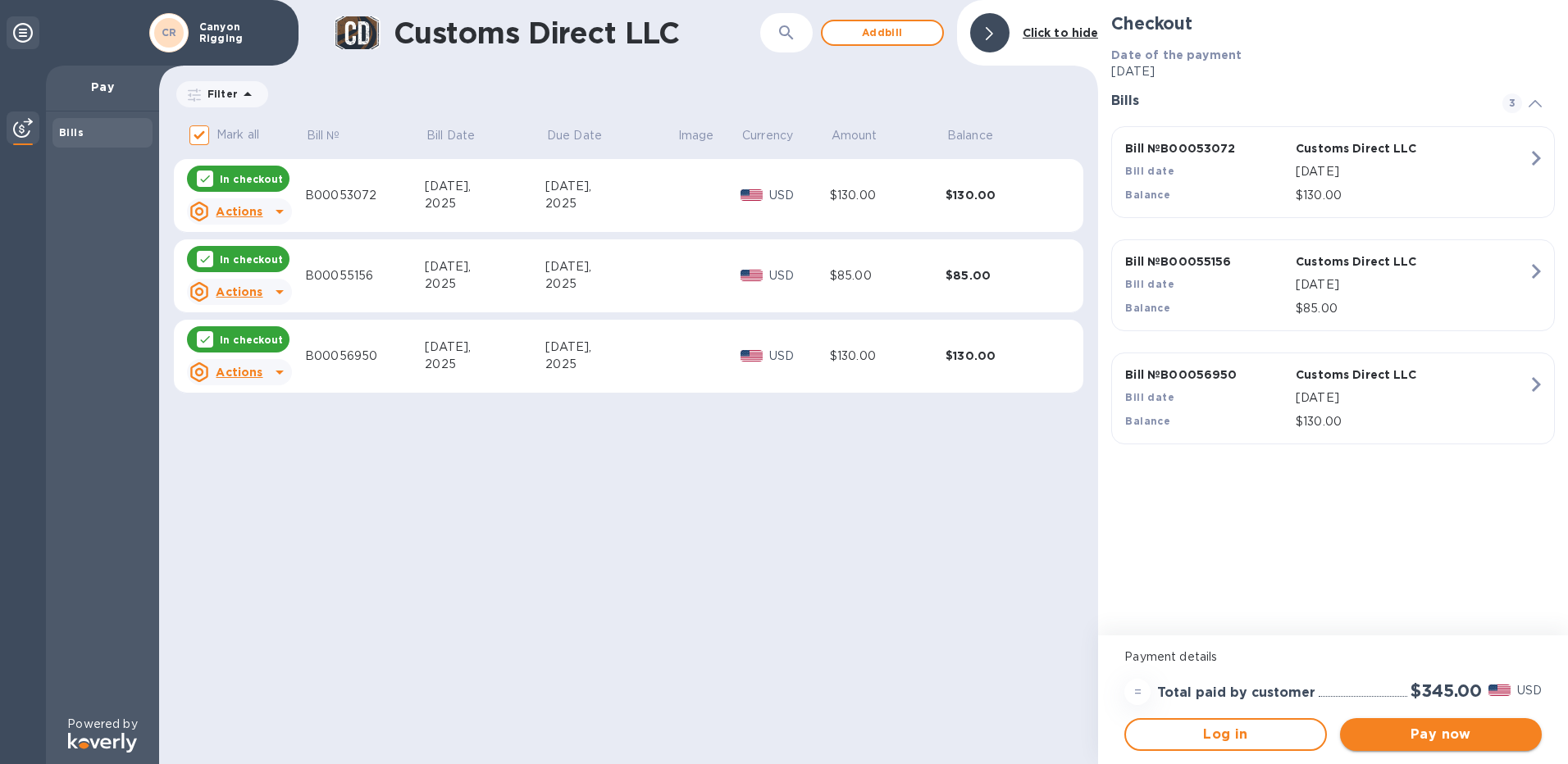
click at [1497, 736] on span "Pay now" at bounding box center [1441, 735] width 176 height 20
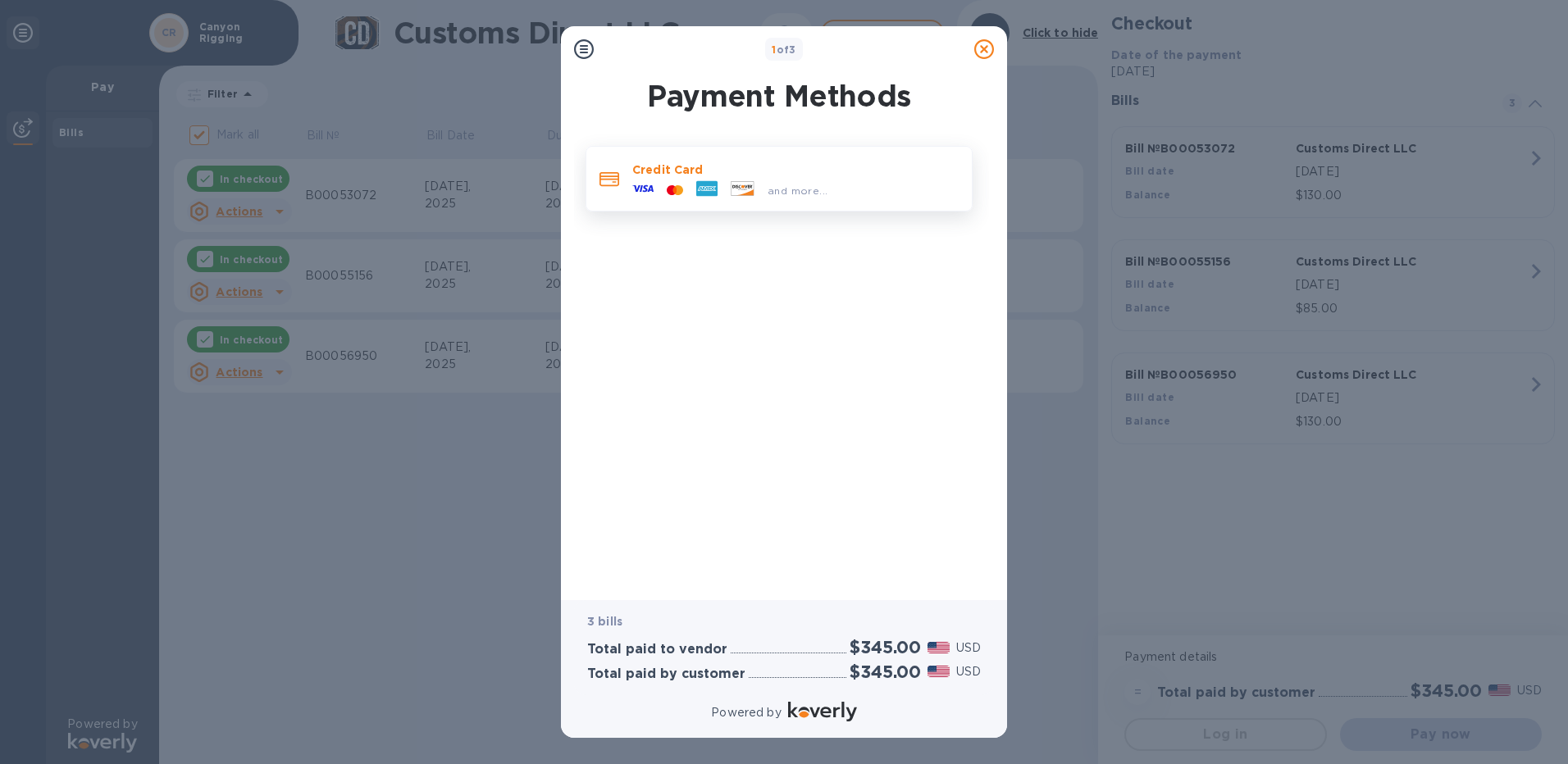
click at [766, 192] on div "and more..." at bounding box center [797, 190] width 73 height 18
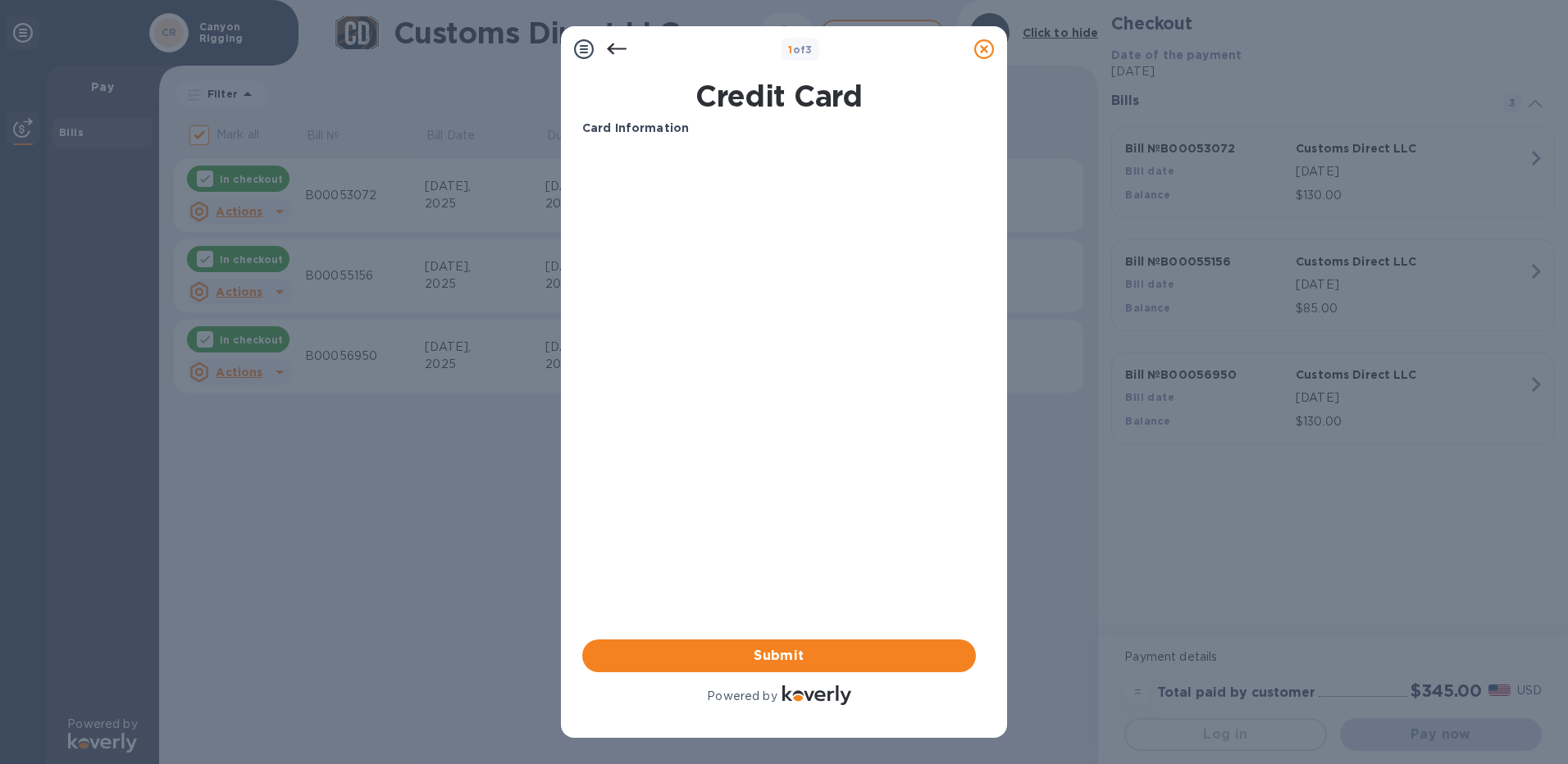
drag, startPoint x: 747, startPoint y: 457, endPoint x: 770, endPoint y: 417, distance: 46.1
click at [758, 441] on div "Card Information Your browser does not support iframes Submit Powered by" at bounding box center [779, 413] width 393 height 588
click at [867, 444] on div "Card Information Your browser does not support iframes Submit Powered by" at bounding box center [779, 413] width 393 height 588
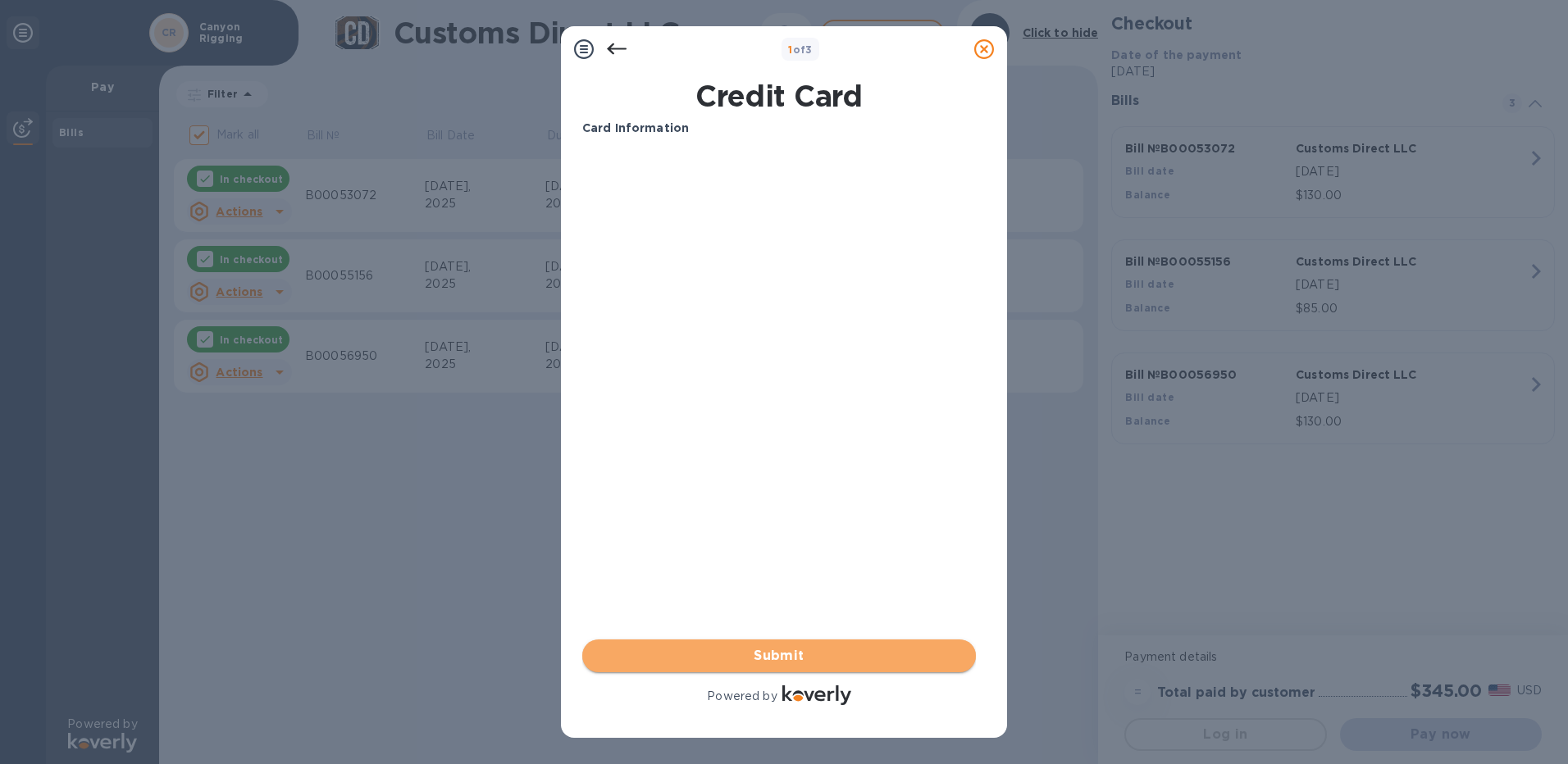
click at [857, 659] on span "Submit" at bounding box center [779, 656] width 368 height 20
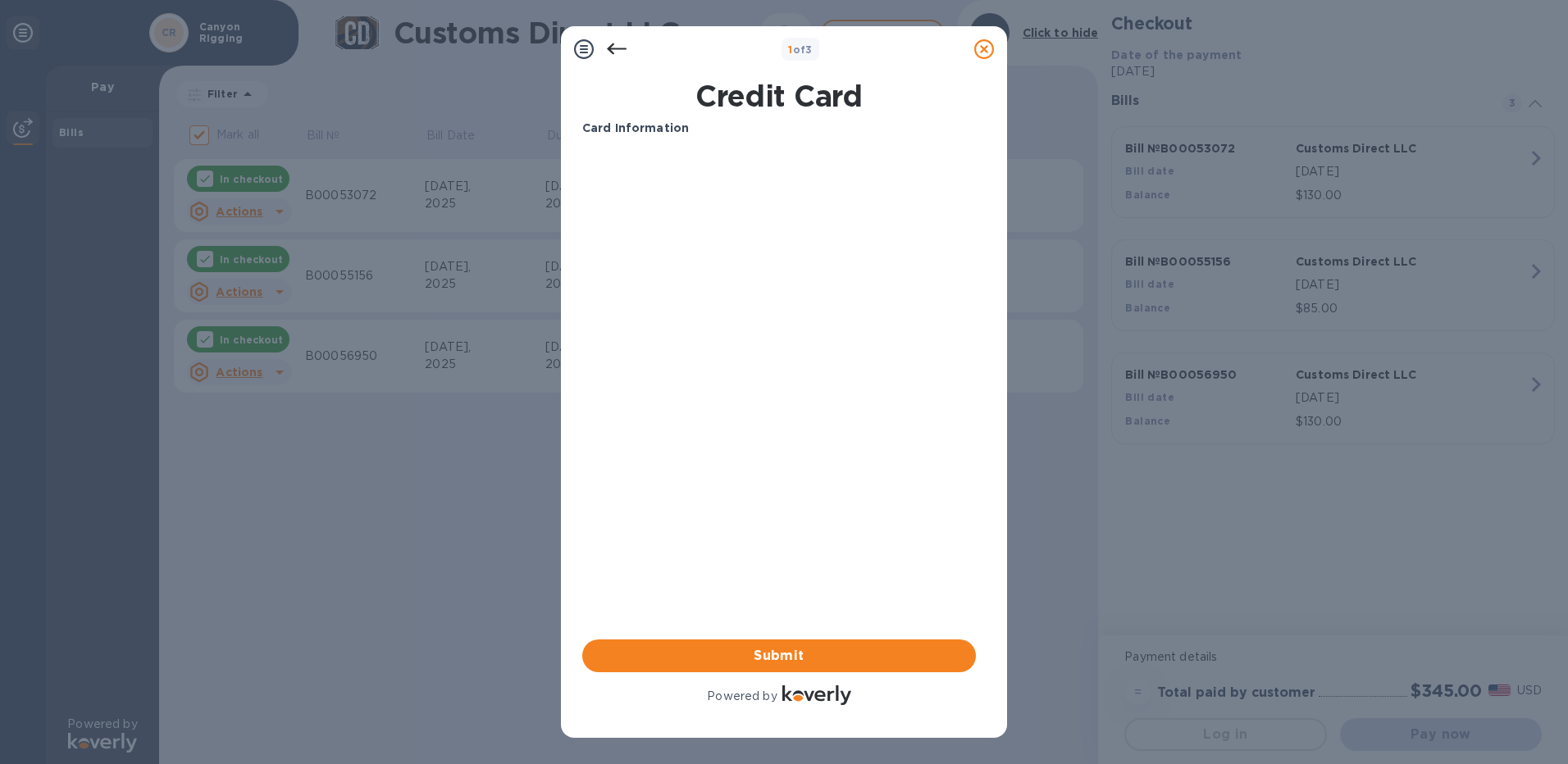
click at [843, 465] on div "Card Information Your browser does not support iframes Submit Powered by" at bounding box center [779, 413] width 393 height 588
click at [773, 654] on span "Submit" at bounding box center [779, 656] width 368 height 20
